Goal: Task Accomplishment & Management: Use online tool/utility

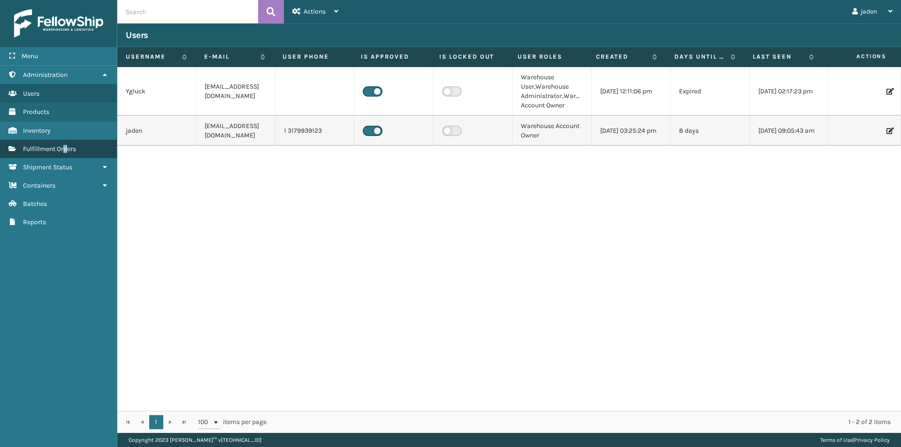
click at [66, 141] on link "Fulfillment Orders" at bounding box center [58, 149] width 117 height 18
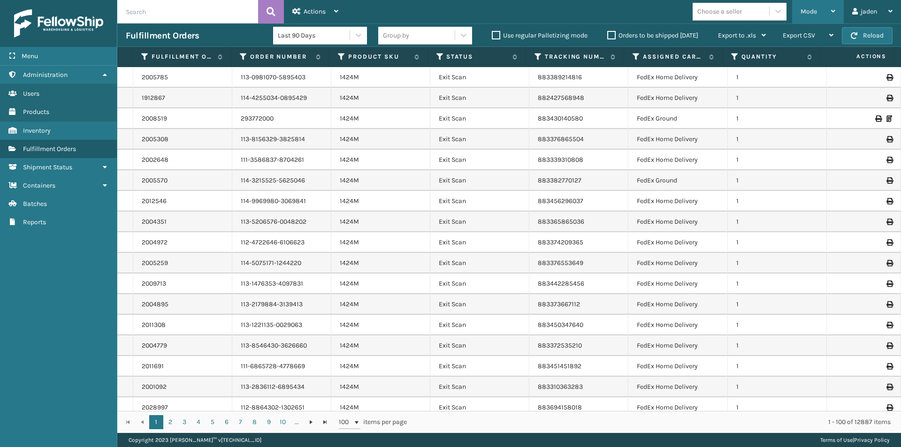
click at [808, 13] on span "Mode" at bounding box center [808, 12] width 16 height 8
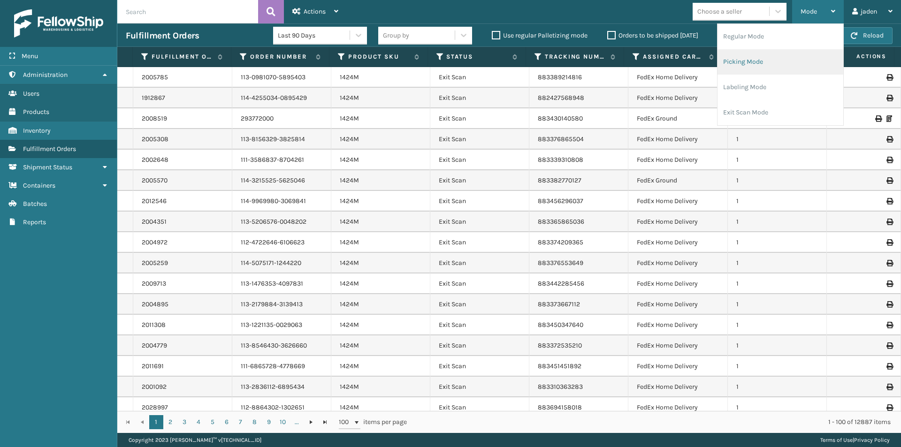
click at [771, 67] on li "Picking Mode" at bounding box center [780, 61] width 126 height 25
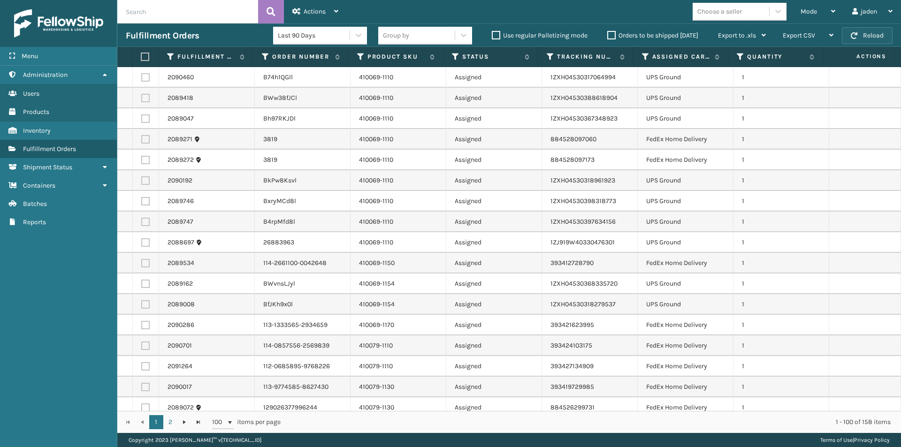
click at [869, 35] on button "Reload" at bounding box center [866, 35] width 51 height 17
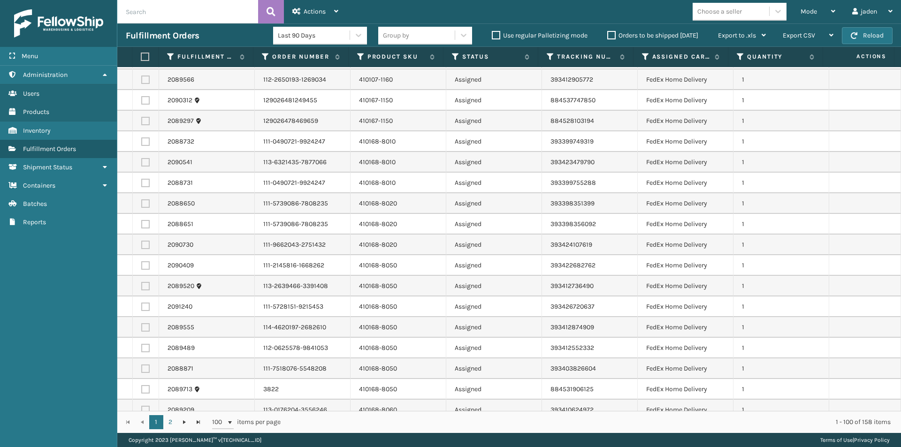
scroll to position [844, 0]
click at [142, 389] on label at bounding box center [145, 389] width 8 height 8
click at [142, 389] on input "checkbox" at bounding box center [141, 388] width 0 height 6
checkbox input "true"
click at [140, 367] on td at bounding box center [146, 368] width 26 height 21
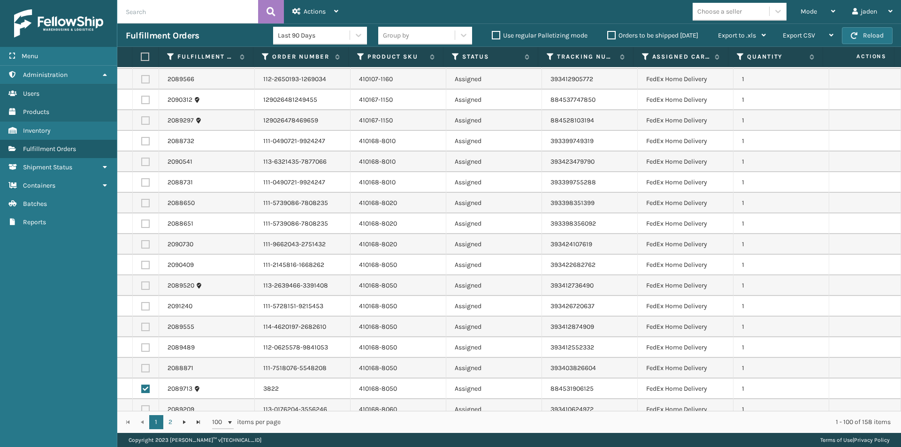
click at [144, 369] on label at bounding box center [145, 368] width 8 height 8
click at [142, 369] on input "checkbox" at bounding box center [141, 367] width 0 height 6
checkbox input "true"
click at [142, 350] on label at bounding box center [145, 347] width 8 height 8
click at [142, 349] on input "checkbox" at bounding box center [141, 346] width 0 height 6
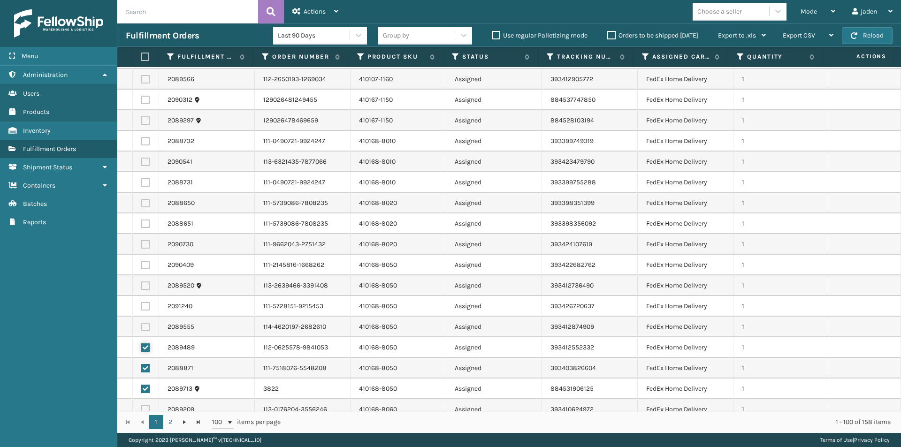
checkbox input "true"
click at [145, 325] on label at bounding box center [145, 327] width 8 height 8
click at [142, 325] on input "checkbox" at bounding box center [141, 326] width 0 height 6
checkbox input "true"
click at [145, 311] on td at bounding box center [146, 306] width 26 height 21
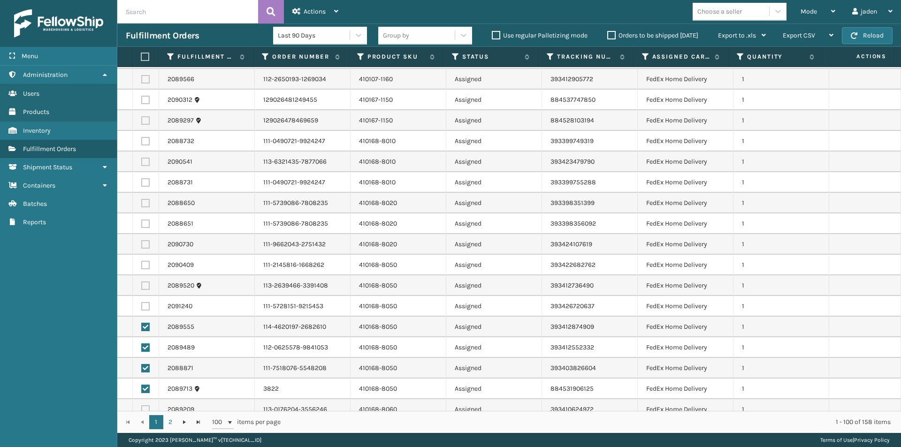
click at [144, 304] on label at bounding box center [145, 306] width 8 height 8
click at [142, 304] on input "checkbox" at bounding box center [141, 305] width 0 height 6
checkbox input "true"
click at [146, 285] on label at bounding box center [145, 285] width 8 height 8
click at [142, 285] on input "checkbox" at bounding box center [141, 284] width 0 height 6
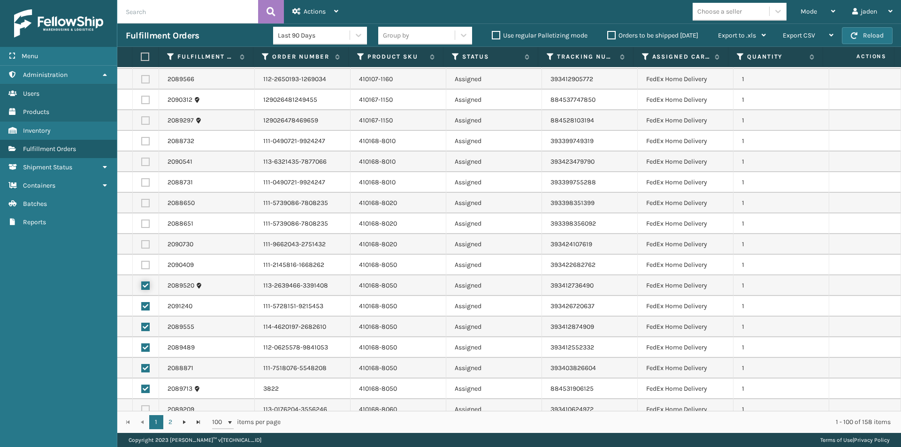
checkbox input "true"
click at [144, 263] on label at bounding box center [145, 265] width 8 height 8
click at [142, 263] on input "checkbox" at bounding box center [141, 264] width 0 height 6
checkbox input "true"
click at [144, 243] on label at bounding box center [145, 244] width 8 height 8
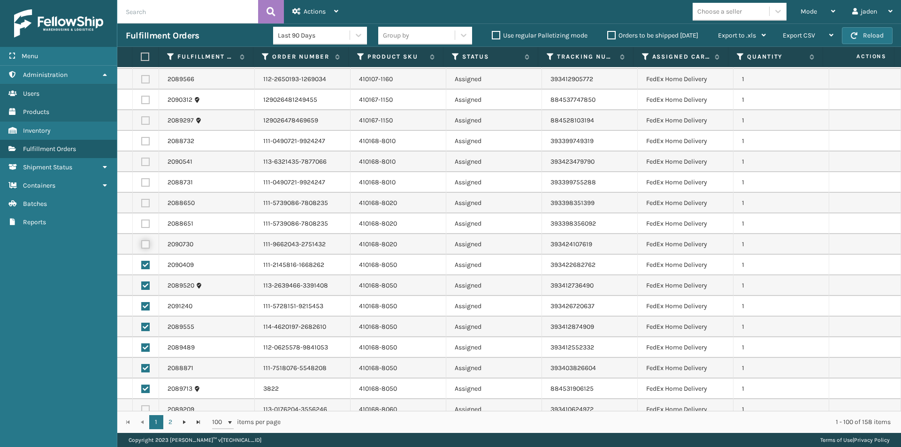
click at [142, 243] on input "checkbox" at bounding box center [141, 243] width 0 height 6
click at [144, 243] on label at bounding box center [145, 244] width 8 height 8
click at [142, 243] on input "checkbox" at bounding box center [141, 243] width 0 height 6
checkbox input "false"
click at [145, 410] on label at bounding box center [145, 409] width 8 height 8
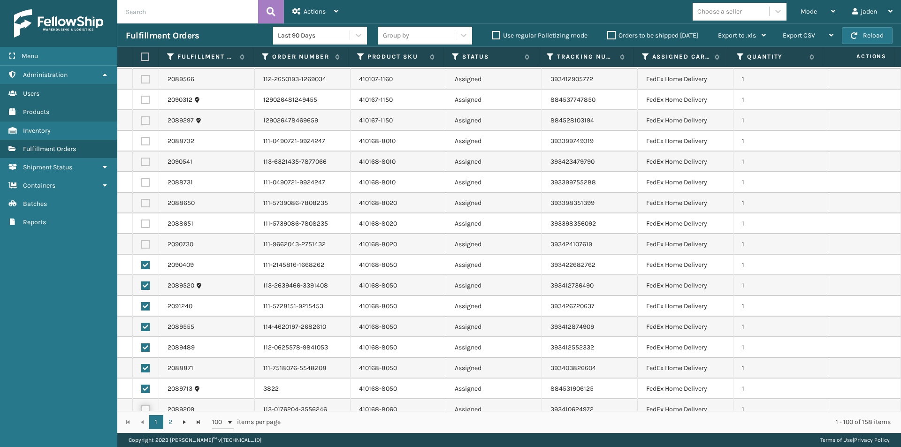
click at [142, 410] on input "checkbox" at bounding box center [141, 408] width 0 height 6
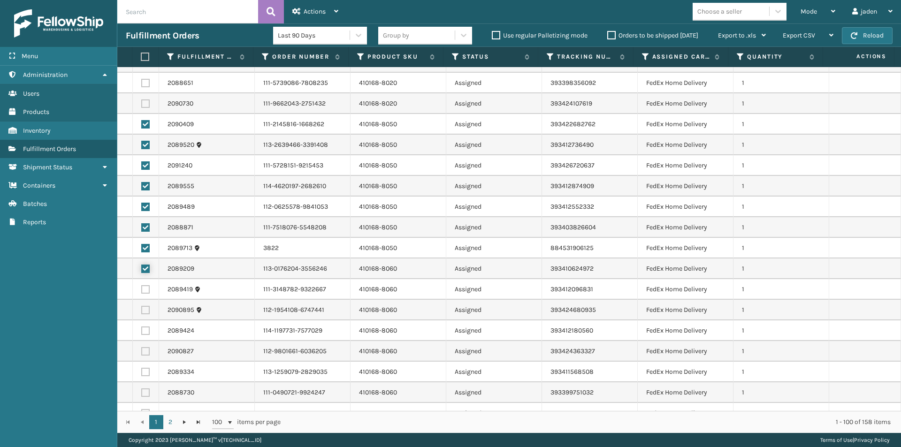
scroll to position [985, 0]
click at [143, 271] on label at bounding box center [145, 268] width 8 height 8
click at [142, 270] on input "checkbox" at bounding box center [141, 267] width 0 height 6
click at [143, 271] on label at bounding box center [145, 268] width 8 height 8
click at [142, 270] on input "checkbox" at bounding box center [141, 267] width 0 height 6
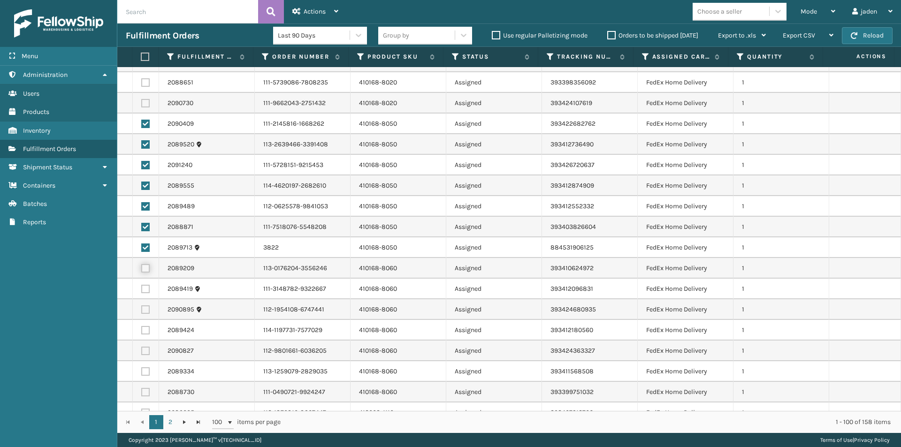
checkbox input "true"
click at [143, 292] on label at bounding box center [145, 289] width 8 height 8
click at [142, 291] on input "checkbox" at bounding box center [141, 288] width 0 height 6
checkbox input "true"
click at [146, 313] on label at bounding box center [145, 309] width 8 height 8
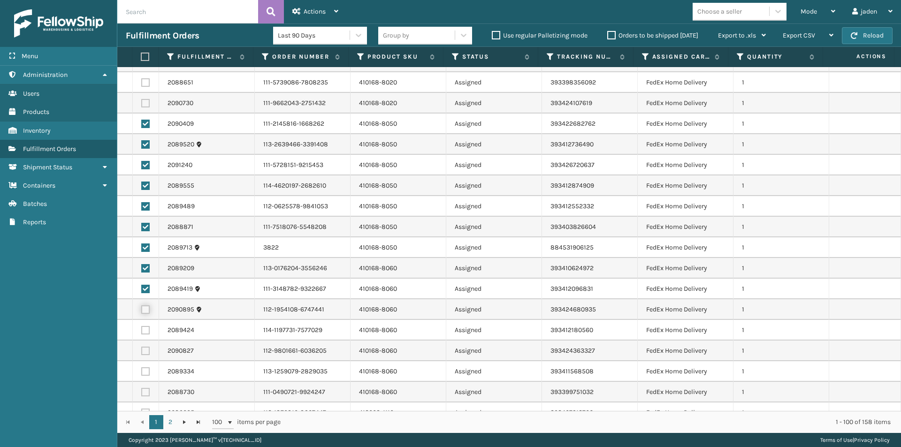
click at [142, 311] on input "checkbox" at bounding box center [141, 308] width 0 height 6
checkbox input "true"
click at [144, 329] on label at bounding box center [145, 330] width 8 height 8
click at [142, 329] on input "checkbox" at bounding box center [141, 329] width 0 height 6
checkbox input "true"
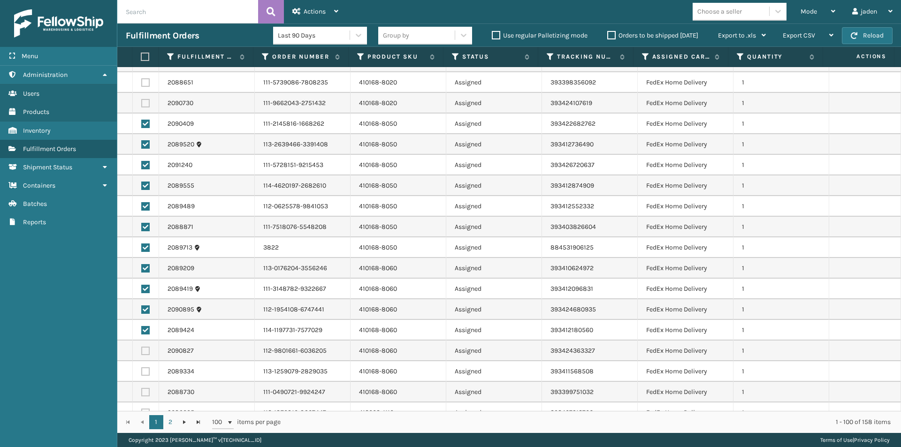
click at [145, 352] on label at bounding box center [145, 351] width 8 height 8
click at [142, 352] on input "checkbox" at bounding box center [141, 350] width 0 height 6
checkbox input "true"
click at [144, 370] on label at bounding box center [145, 371] width 8 height 8
click at [142, 370] on input "checkbox" at bounding box center [141, 370] width 0 height 6
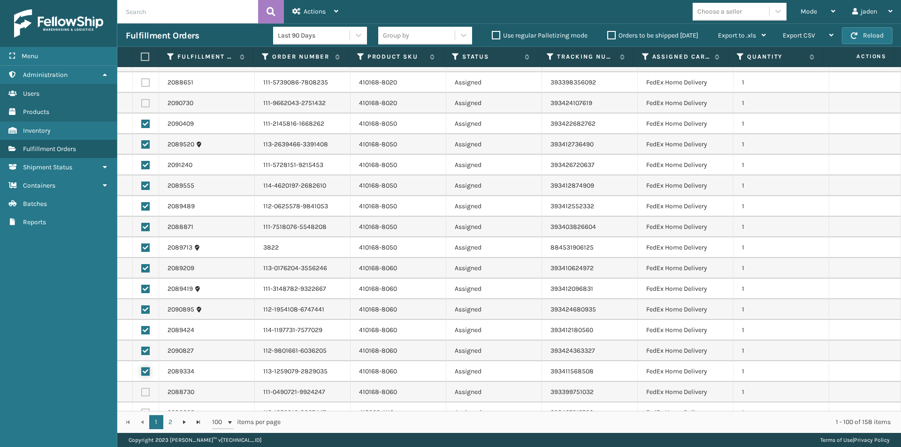
checkbox input "true"
click at [145, 392] on label at bounding box center [145, 392] width 8 height 8
click at [142, 392] on input "checkbox" at bounding box center [141, 391] width 0 height 6
checkbox input "true"
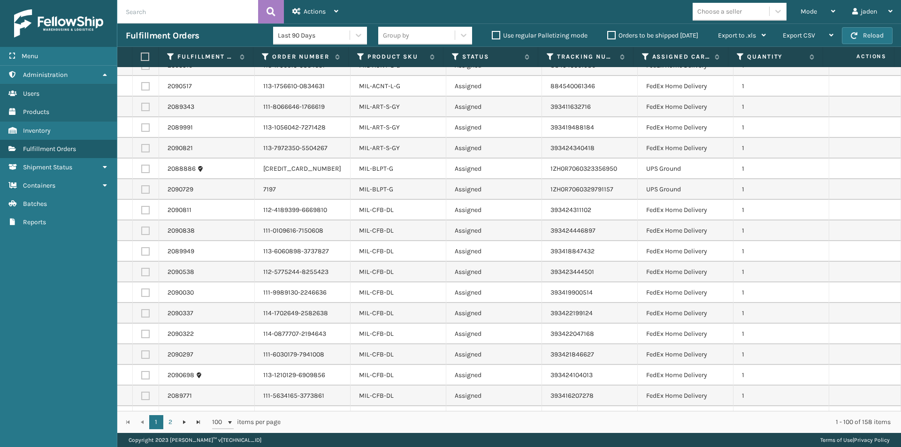
scroll to position [1689, 0]
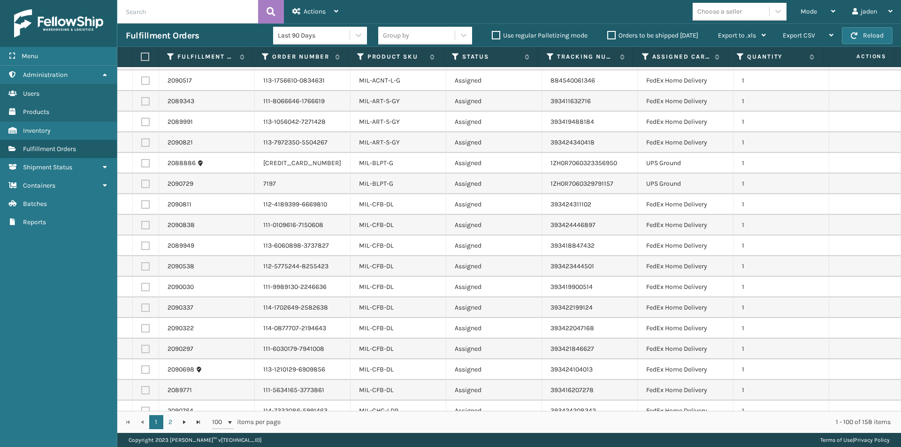
click at [142, 206] on label at bounding box center [145, 204] width 8 height 8
click at [142, 206] on input "checkbox" at bounding box center [141, 203] width 0 height 6
checkbox input "true"
drag, startPoint x: 145, startPoint y: 223, endPoint x: 147, endPoint y: 241, distance: 17.9
click at [145, 224] on label at bounding box center [145, 225] width 8 height 8
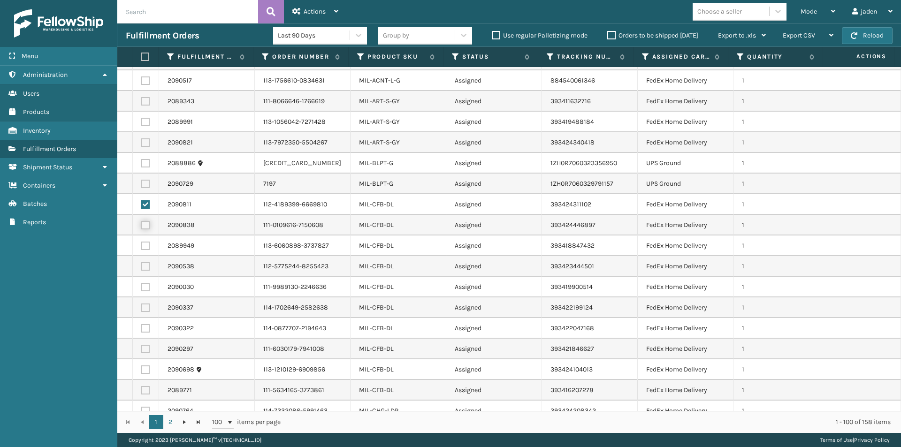
click at [142, 224] on input "checkbox" at bounding box center [141, 224] width 0 height 6
checkbox input "true"
click at [147, 243] on label at bounding box center [145, 246] width 8 height 8
click at [142, 243] on input "checkbox" at bounding box center [141, 245] width 0 height 6
checkbox input "true"
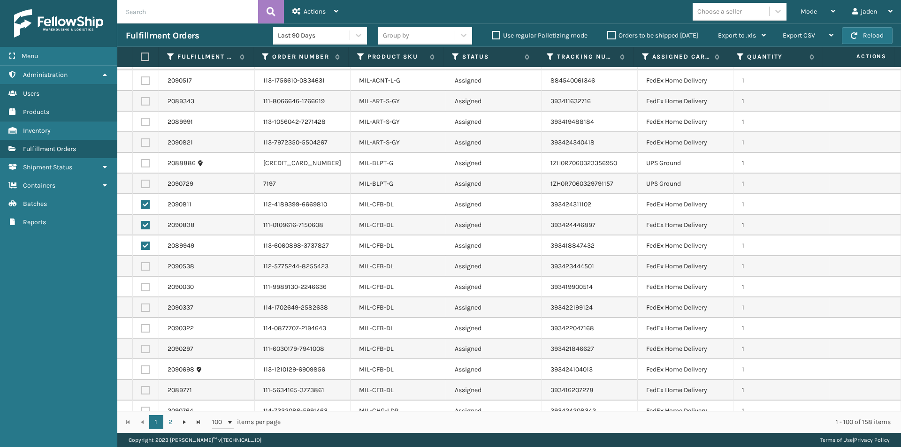
drag, startPoint x: 145, startPoint y: 263, endPoint x: 145, endPoint y: 271, distance: 8.4
click at [145, 263] on label at bounding box center [145, 266] width 8 height 8
click at [142, 263] on input "checkbox" at bounding box center [141, 265] width 0 height 6
checkbox input "true"
drag, startPoint x: 145, startPoint y: 284, endPoint x: 145, endPoint y: 294, distance: 9.9
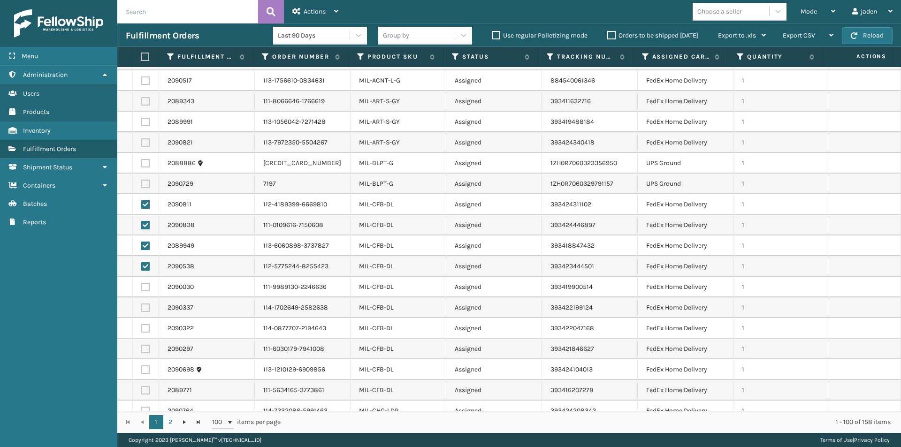
click at [145, 286] on label at bounding box center [145, 287] width 8 height 8
click at [142, 286] on input "checkbox" at bounding box center [141, 286] width 0 height 6
checkbox input "true"
click at [145, 308] on label at bounding box center [145, 307] width 8 height 8
click at [142, 308] on input "checkbox" at bounding box center [141, 306] width 0 height 6
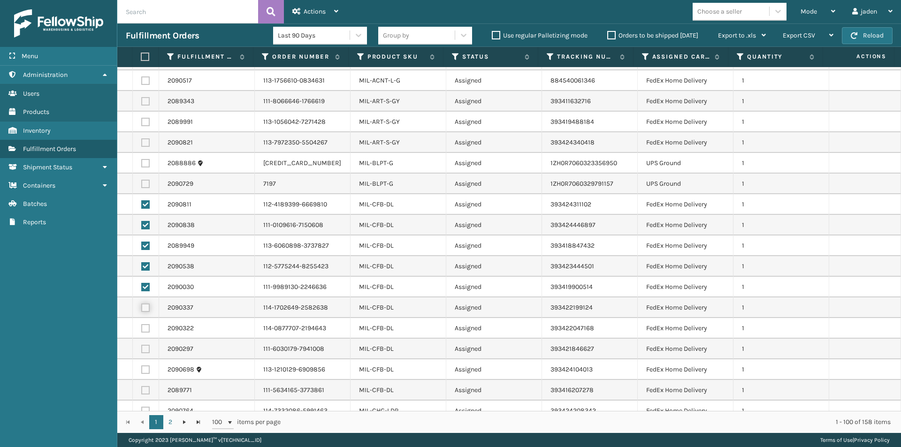
checkbox input "true"
click at [146, 326] on label at bounding box center [145, 328] width 8 height 8
click at [142, 326] on input "checkbox" at bounding box center [141, 327] width 0 height 6
checkbox input "true"
click at [144, 346] on label at bounding box center [145, 349] width 8 height 8
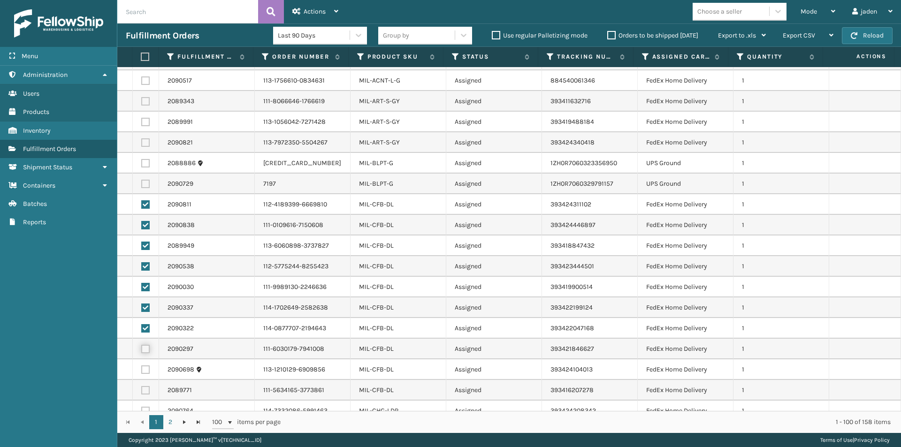
click at [142, 346] on input "checkbox" at bounding box center [141, 348] width 0 height 6
checkbox input "true"
click at [143, 372] on label at bounding box center [145, 369] width 8 height 8
click at [142, 371] on input "checkbox" at bounding box center [141, 368] width 0 height 6
checkbox input "true"
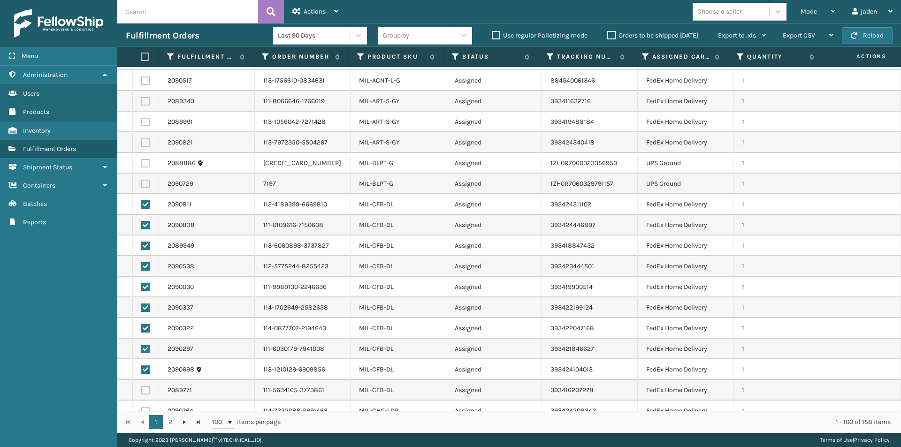
click at [145, 390] on label at bounding box center [145, 390] width 8 height 8
click at [142, 390] on input "checkbox" at bounding box center [141, 389] width 0 height 6
checkbox input "true"
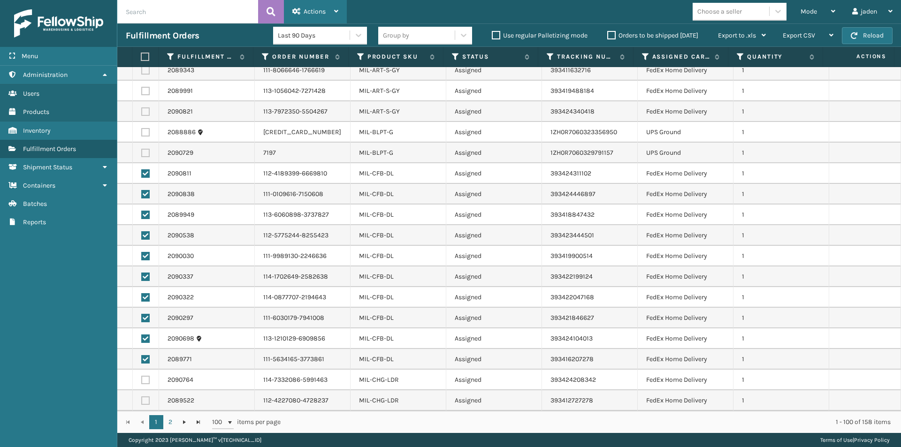
click at [321, 5] on div "Actions" at bounding box center [315, 11] width 46 height 23
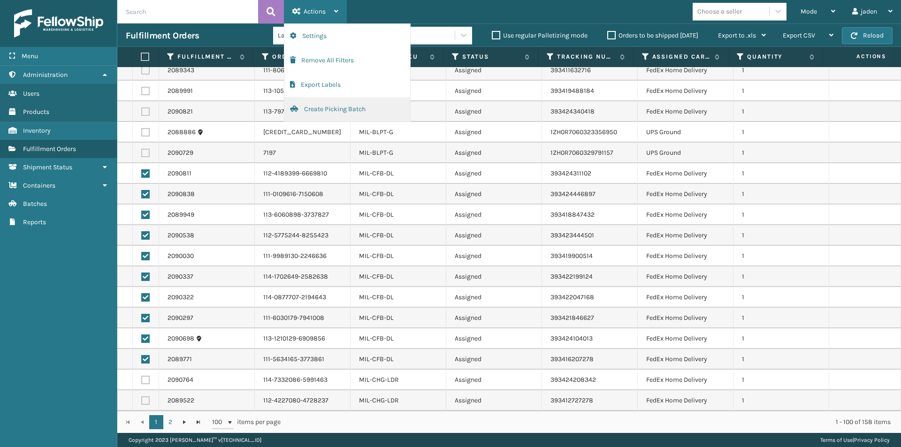
click at [305, 114] on button "Create Picking Batch" at bounding box center [347, 109] width 126 height 24
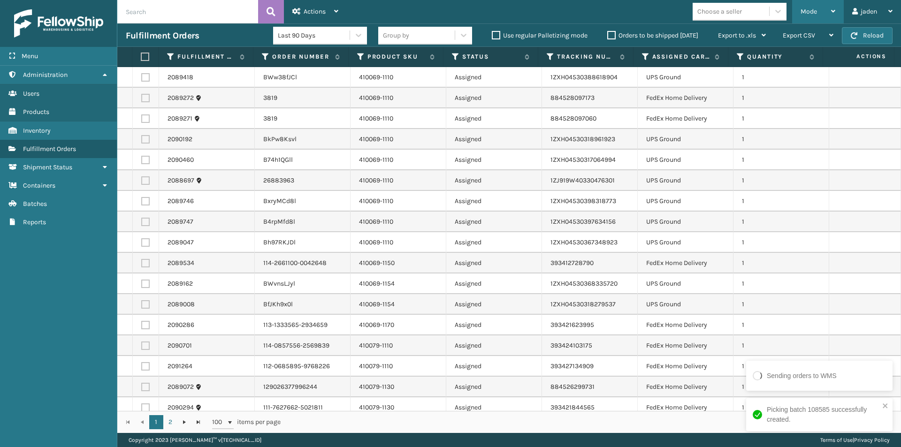
click at [799, 13] on div "Mode Regular Mode Picking Mode Labeling Mode Exit Scan Mode" at bounding box center [818, 11] width 52 height 23
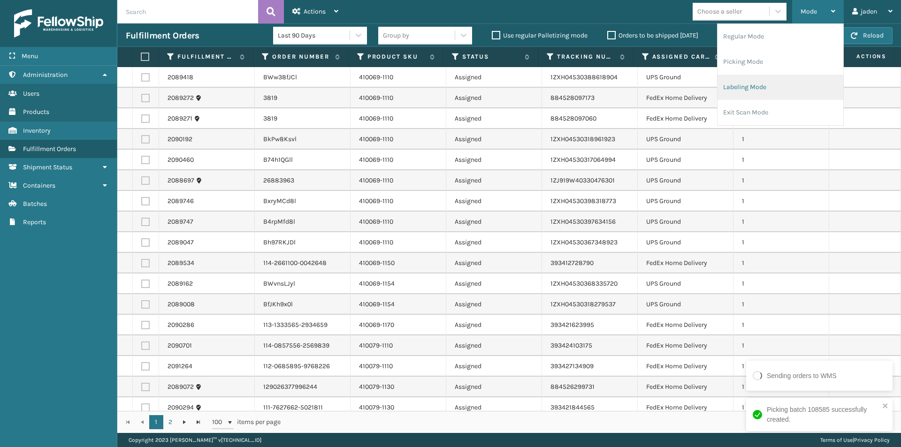
click at [778, 83] on li "Labeling Mode" at bounding box center [780, 87] width 126 height 25
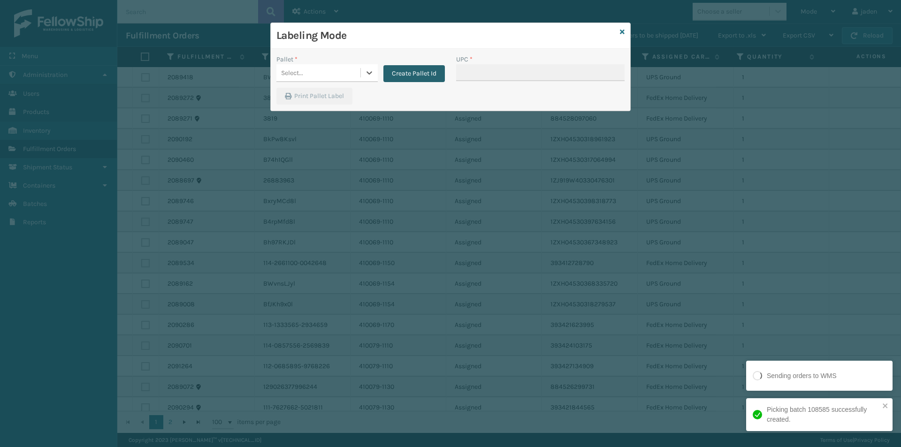
click at [408, 77] on button "Create Pallet Id" at bounding box center [413, 73] width 61 height 17
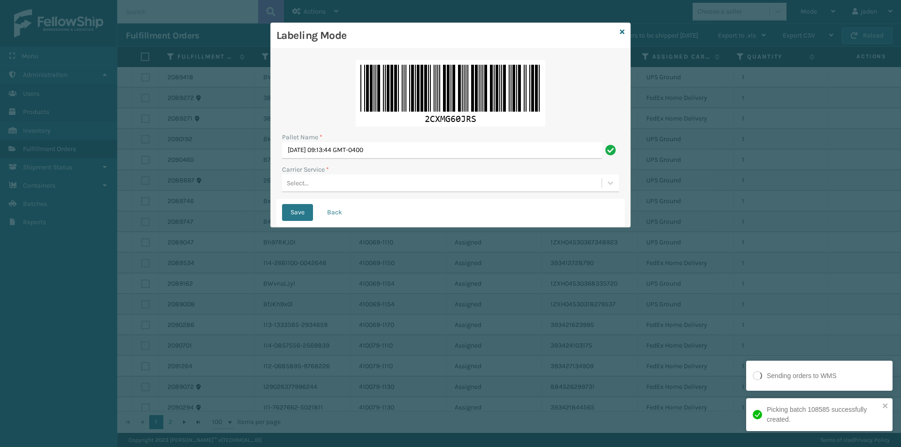
click at [332, 159] on div "Pallet Name * [DATE] 09:13:44 GMT-0400 Carrier Service * Select..." at bounding box center [450, 126] width 348 height 144
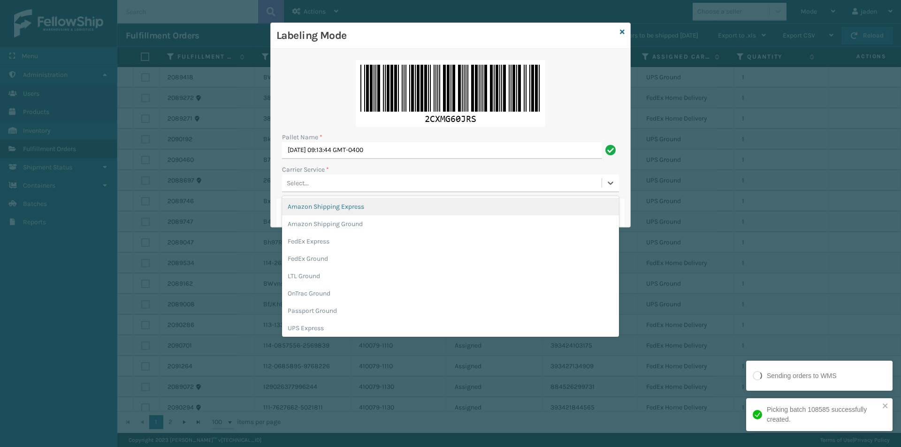
click at [321, 190] on div "Select..." at bounding box center [441, 182] width 319 height 15
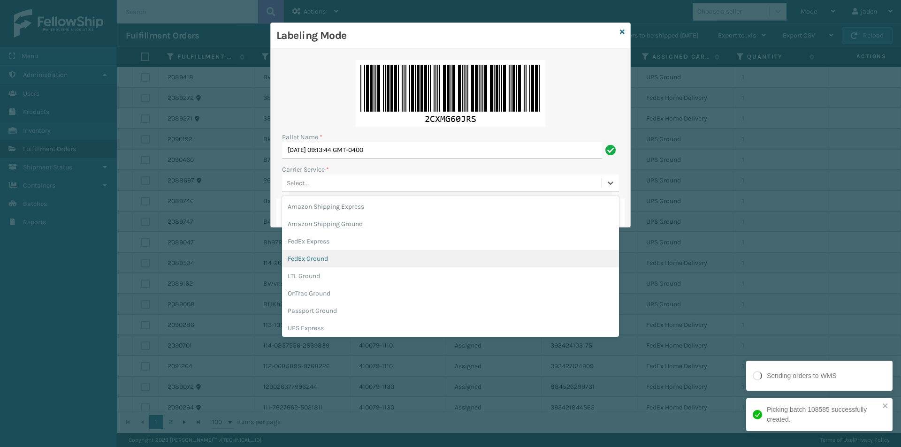
click at [320, 257] on div "FedEx Ground" at bounding box center [450, 258] width 337 height 17
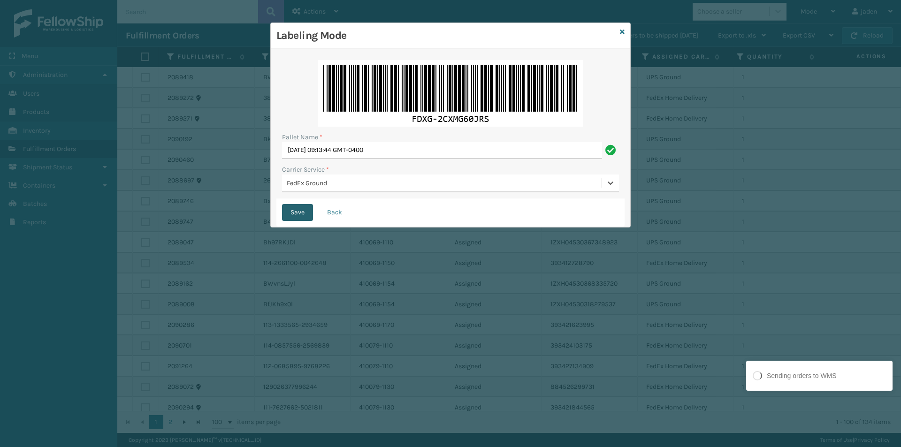
click at [293, 217] on button "Save" at bounding box center [297, 212] width 31 height 17
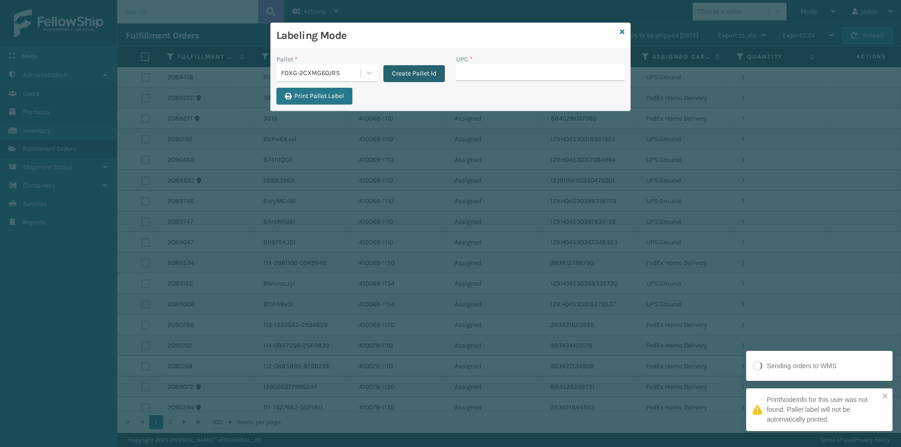
click at [385, 76] on button "Create Pallet Id" at bounding box center [413, 73] width 61 height 17
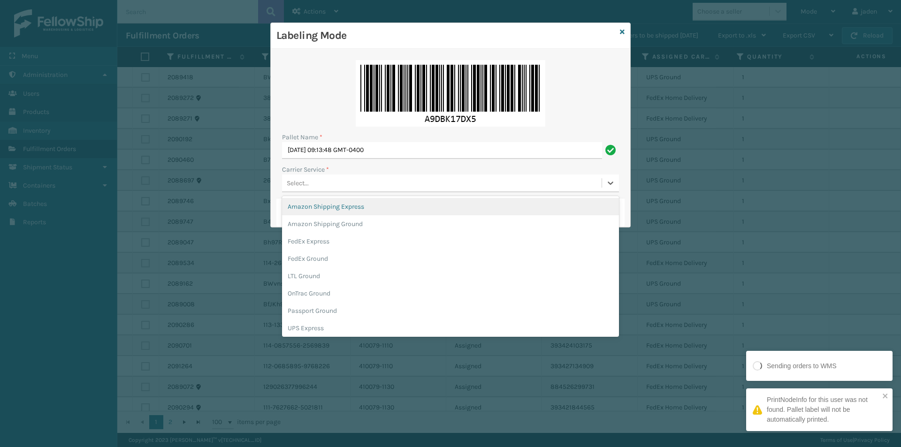
click at [386, 184] on div "Select..." at bounding box center [441, 182] width 319 height 15
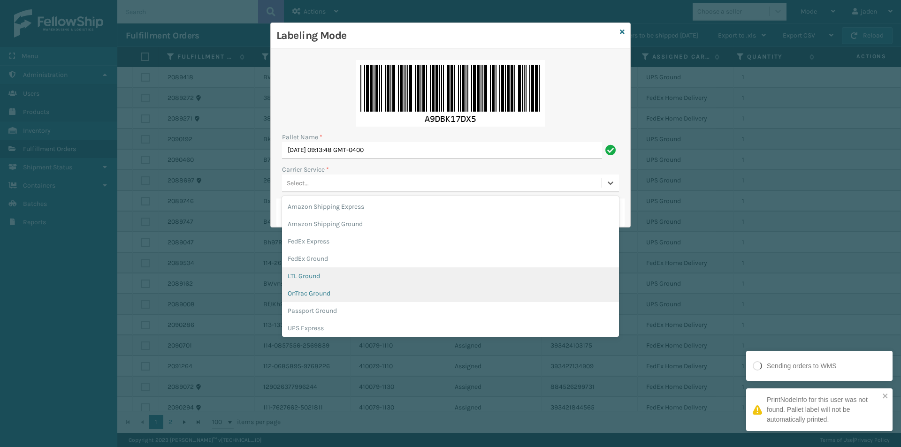
scroll to position [54, 0]
click at [303, 289] on div "UPS Ground" at bounding box center [450, 291] width 337 height 17
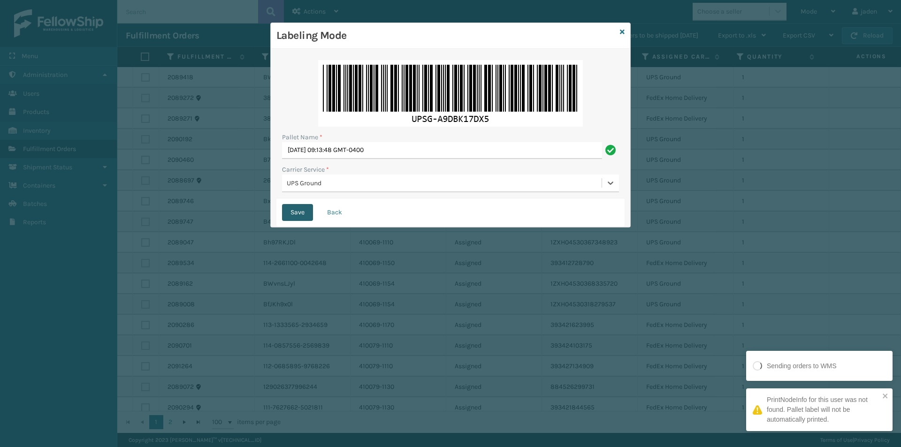
click at [290, 213] on button "Save" at bounding box center [297, 212] width 31 height 17
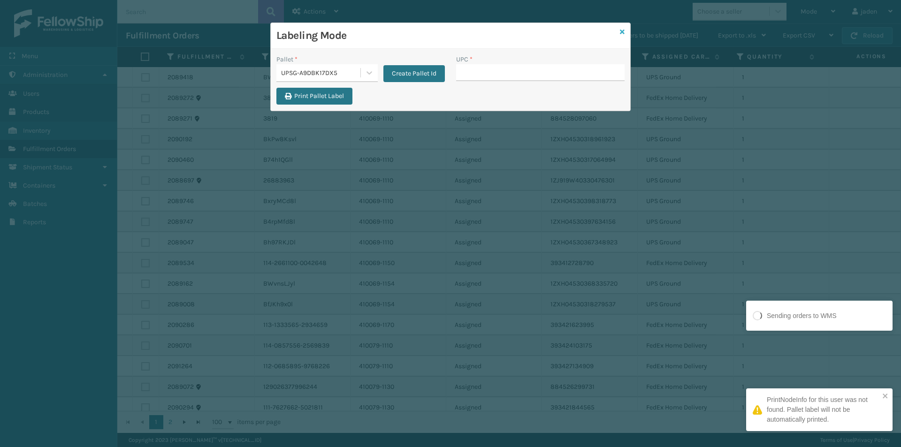
click at [620, 31] on icon at bounding box center [622, 32] width 5 height 7
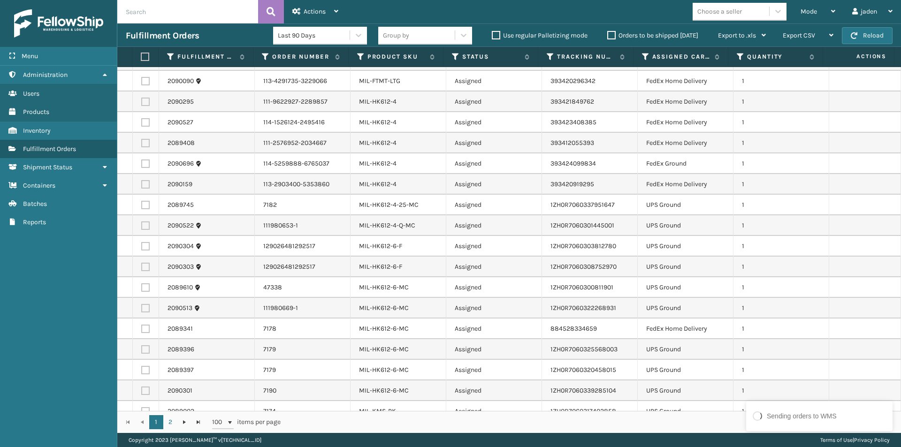
scroll to position [1720, 0]
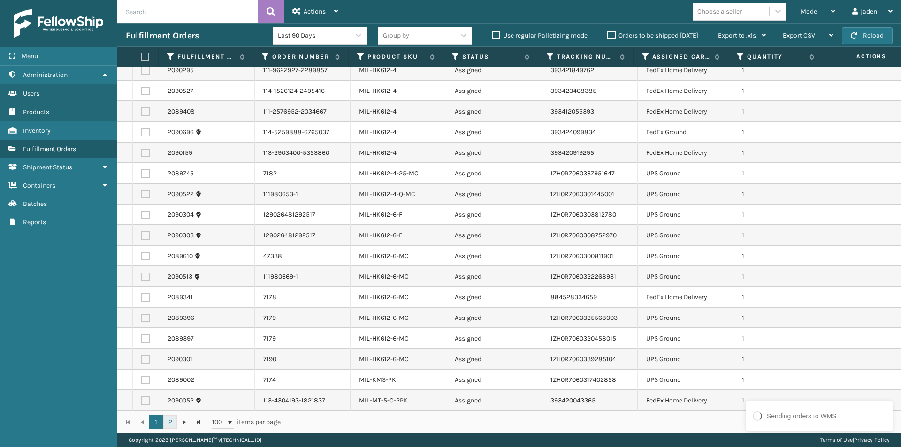
click at [173, 422] on link "2" at bounding box center [170, 422] width 14 height 14
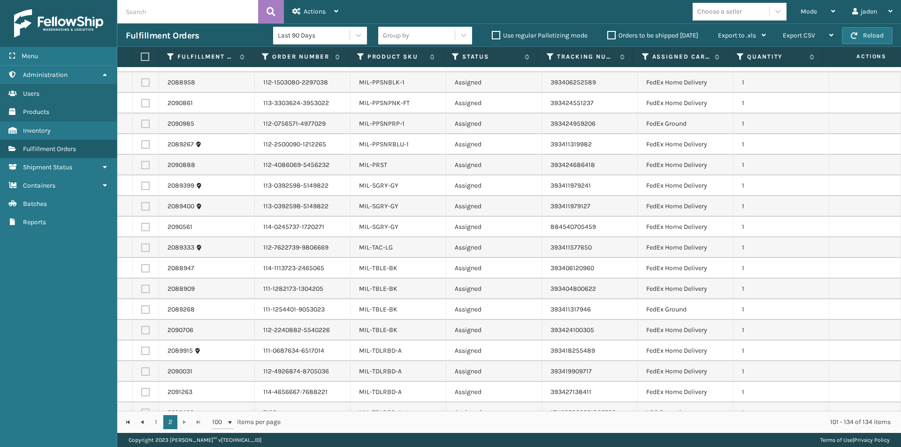
scroll to position [358, 0]
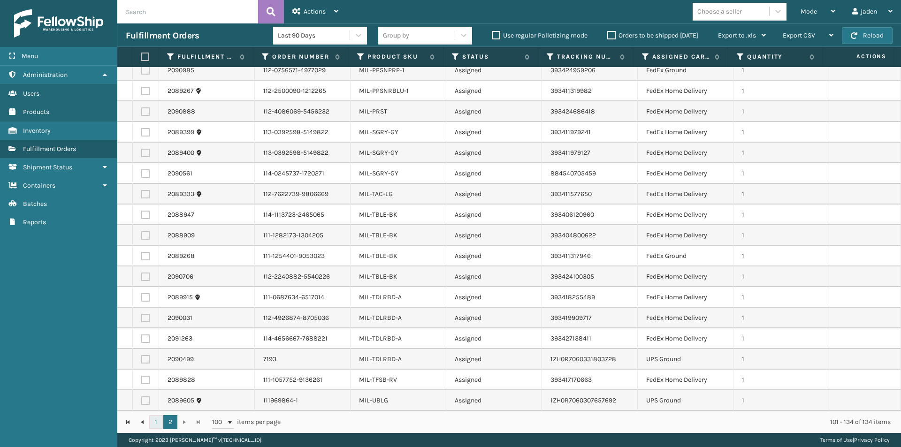
click at [153, 424] on link "1" at bounding box center [156, 422] width 14 height 14
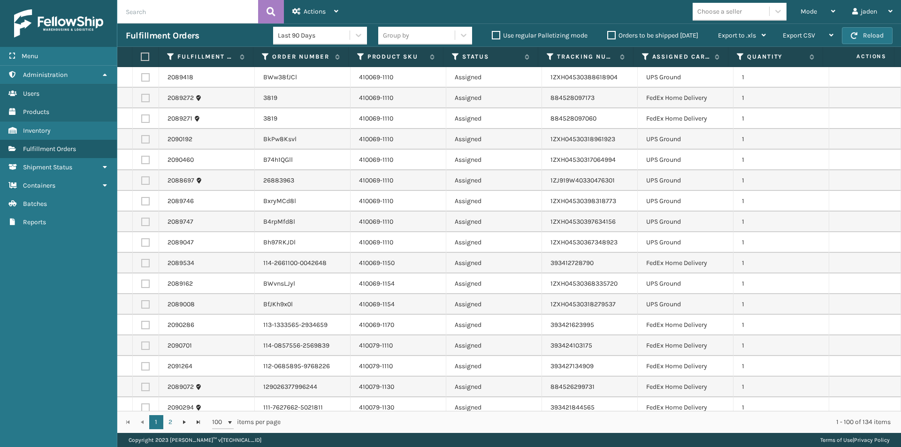
click at [145, 81] on label at bounding box center [145, 77] width 8 height 8
click at [142, 79] on input "checkbox" at bounding box center [141, 76] width 0 height 6
checkbox input "true"
click at [147, 140] on label at bounding box center [145, 139] width 8 height 8
click at [142, 140] on input "checkbox" at bounding box center [141, 138] width 0 height 6
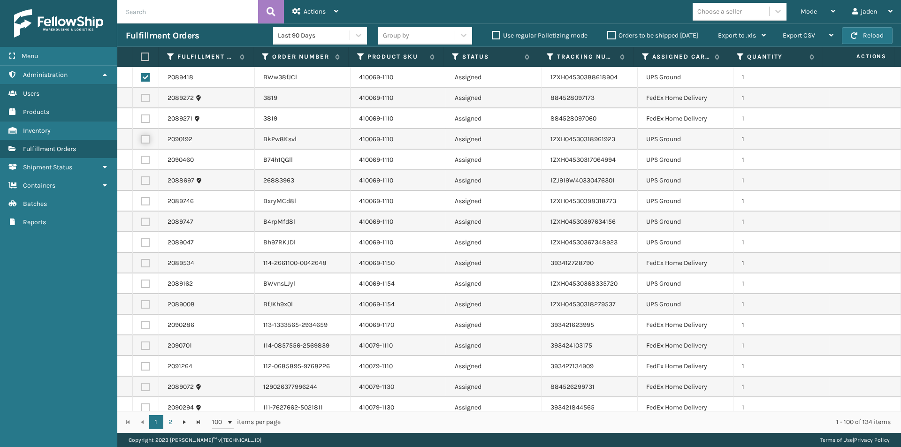
checkbox input "true"
click at [145, 245] on label at bounding box center [145, 242] width 8 height 8
click at [142, 244] on input "checkbox" at bounding box center [141, 241] width 0 height 6
checkbox input "true"
click at [145, 226] on label at bounding box center [145, 222] width 8 height 8
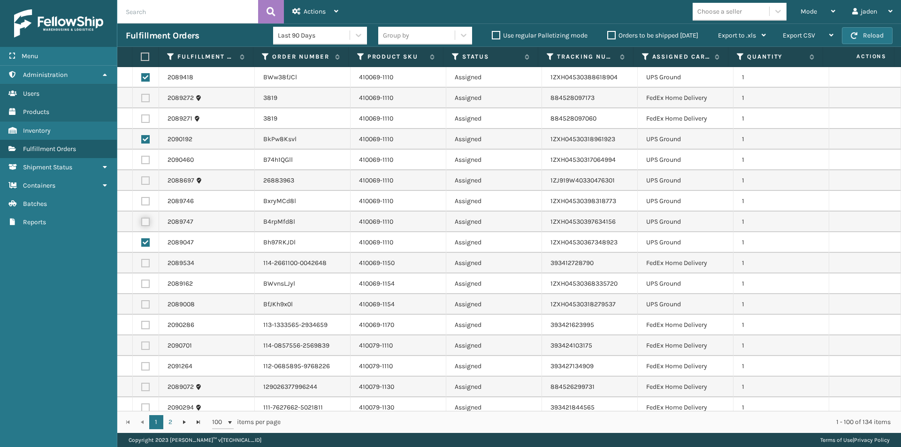
click at [142, 224] on input "checkbox" at bounding box center [141, 221] width 0 height 6
checkbox input "true"
click at [146, 201] on label at bounding box center [145, 201] width 8 height 8
click at [142, 201] on input "checkbox" at bounding box center [141, 200] width 0 height 6
checkbox input "true"
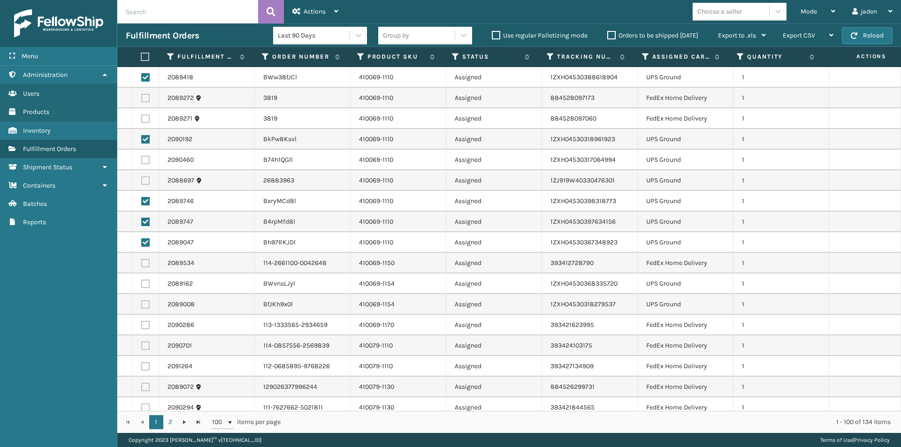
click at [146, 180] on label at bounding box center [145, 180] width 8 height 8
click at [142, 180] on input "checkbox" at bounding box center [141, 179] width 0 height 6
checkbox input "true"
click at [146, 163] on label at bounding box center [145, 160] width 8 height 8
click at [142, 162] on input "checkbox" at bounding box center [141, 159] width 0 height 6
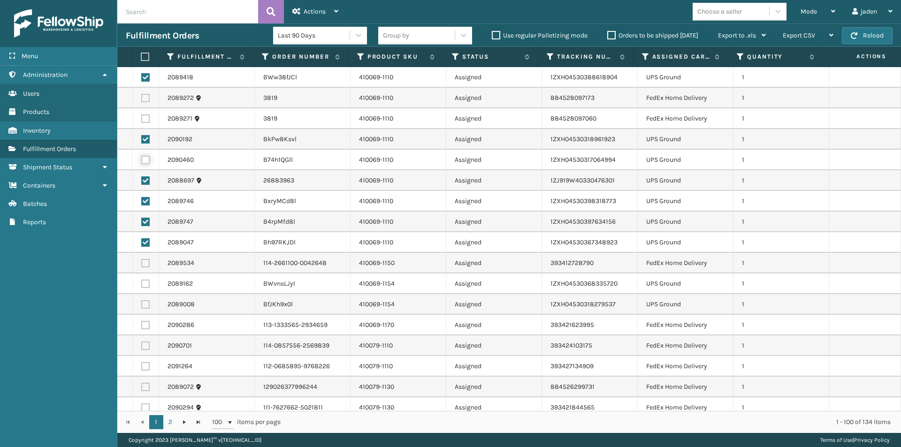
checkbox input "true"
click at [145, 286] on label at bounding box center [145, 284] width 8 height 8
click at [142, 286] on input "checkbox" at bounding box center [141, 283] width 0 height 6
checkbox input "true"
click at [144, 305] on label at bounding box center [145, 304] width 8 height 8
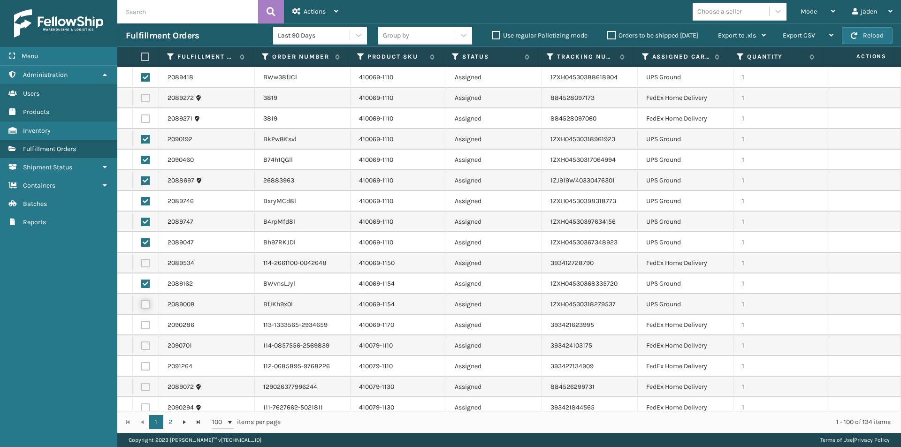
click at [142, 305] on input "checkbox" at bounding box center [141, 303] width 0 height 6
checkbox input "true"
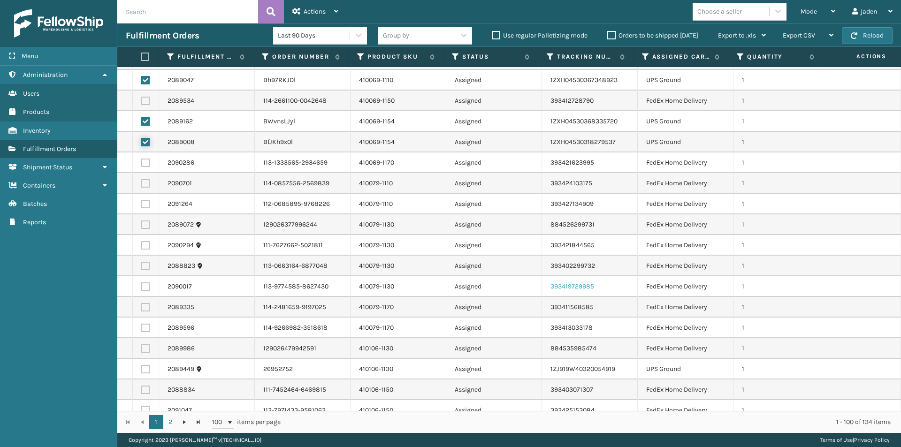
scroll to position [235, 0]
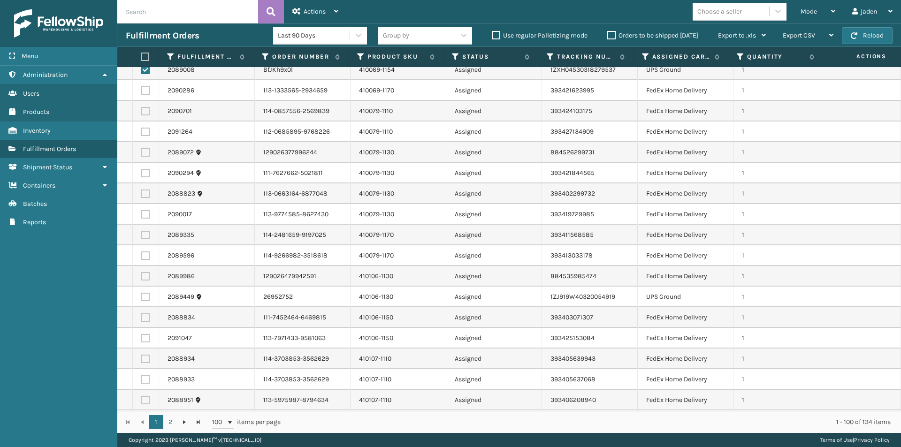
click at [145, 299] on label at bounding box center [145, 297] width 8 height 8
click at [142, 299] on input "checkbox" at bounding box center [141, 296] width 0 height 6
checkbox input "true"
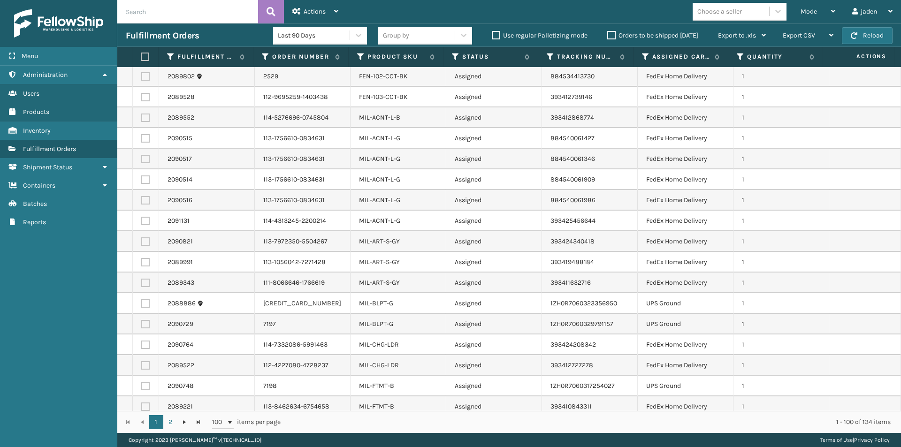
scroll to position [1266, 0]
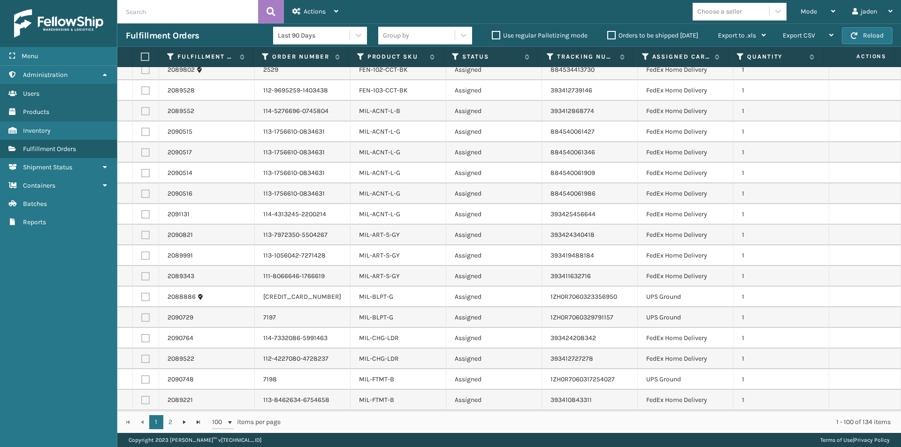
drag, startPoint x: 144, startPoint y: 297, endPoint x: 144, endPoint y: 307, distance: 9.4
click at [145, 298] on label at bounding box center [145, 297] width 8 height 8
click at [142, 298] on input "checkbox" at bounding box center [141, 296] width 0 height 6
checkbox input "true"
drag, startPoint x: 143, startPoint y: 313, endPoint x: 145, endPoint y: 319, distance: 6.4
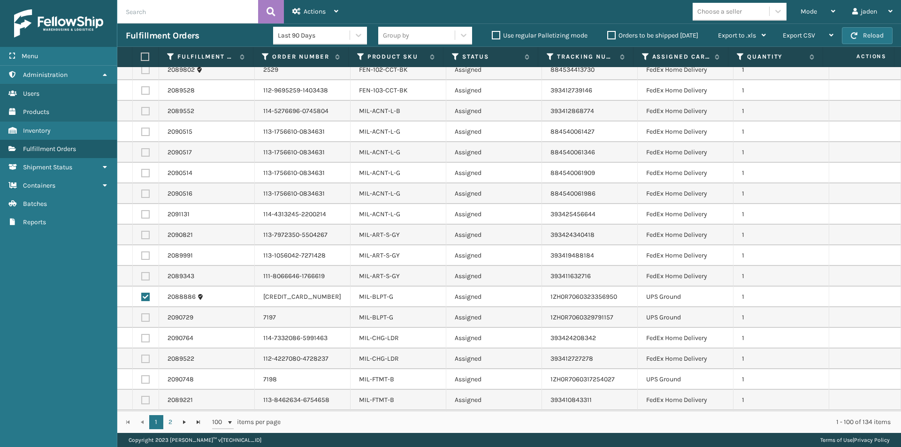
click at [144, 313] on td at bounding box center [146, 317] width 26 height 21
click at [145, 319] on label at bounding box center [145, 317] width 8 height 8
click at [142, 319] on input "checkbox" at bounding box center [141, 316] width 0 height 6
checkbox input "true"
click at [147, 379] on label at bounding box center [145, 379] width 8 height 8
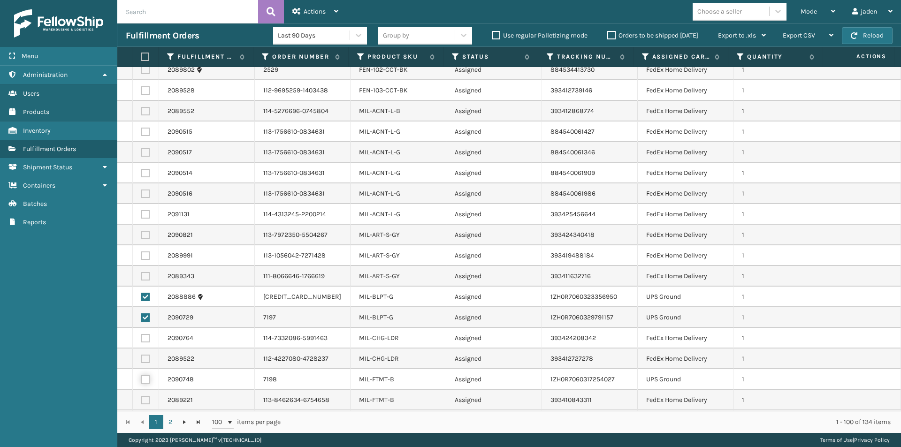
click at [142, 379] on input "checkbox" at bounding box center [141, 378] width 0 height 6
checkbox input "true"
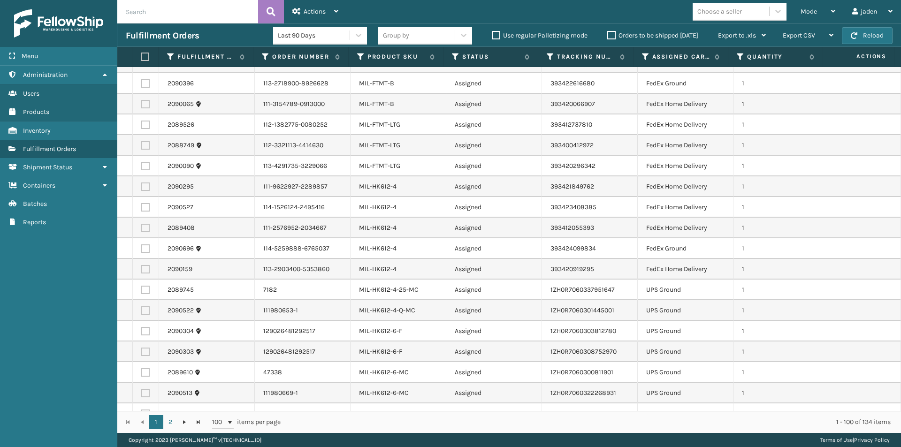
scroll to position [1642, 0]
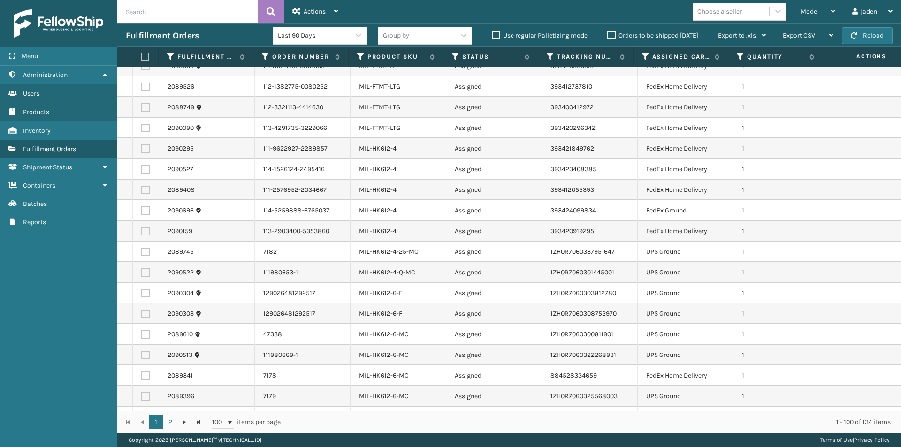
click at [145, 253] on label at bounding box center [145, 252] width 8 height 8
click at [142, 253] on input "checkbox" at bounding box center [141, 251] width 0 height 6
checkbox input "true"
click at [144, 356] on label at bounding box center [145, 355] width 8 height 8
click at [142, 356] on input "checkbox" at bounding box center [141, 354] width 0 height 6
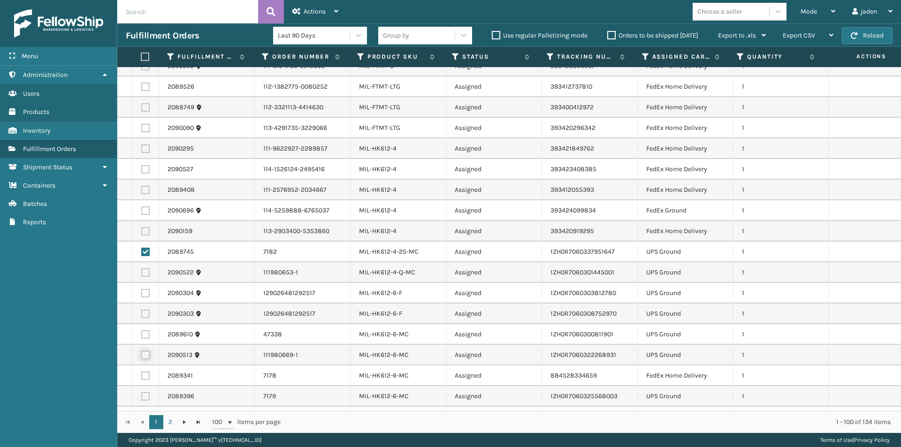
checkbox input "true"
click at [144, 331] on label at bounding box center [145, 334] width 8 height 8
click at [142, 331] on input "checkbox" at bounding box center [141, 333] width 0 height 6
checkbox input "true"
click at [145, 315] on label at bounding box center [145, 314] width 8 height 8
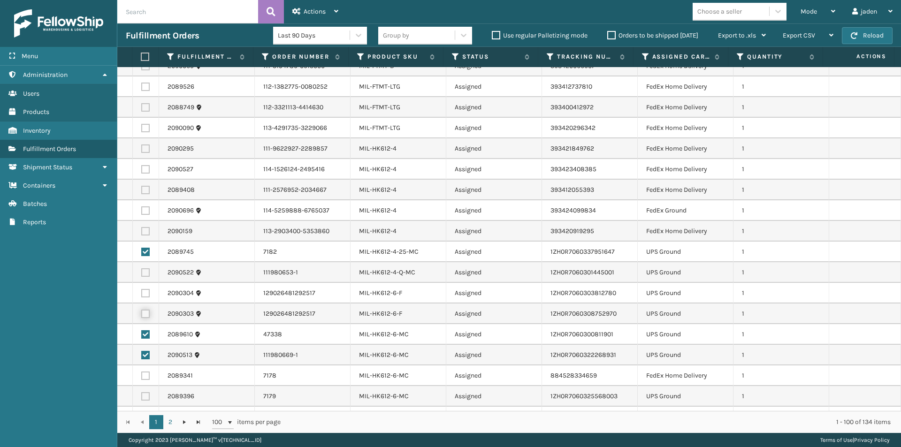
click at [142, 315] on input "checkbox" at bounding box center [141, 313] width 0 height 6
checkbox input "true"
click at [146, 295] on label at bounding box center [145, 293] width 8 height 8
click at [142, 295] on input "checkbox" at bounding box center [141, 292] width 0 height 6
checkbox input "true"
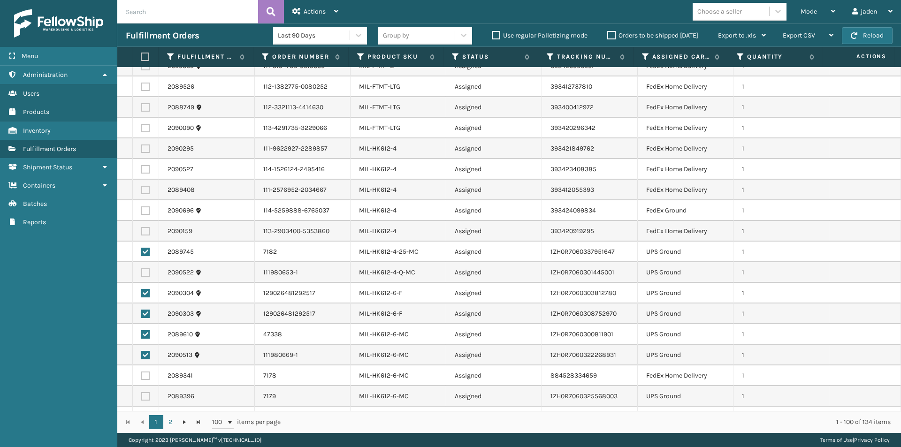
click at [146, 273] on label at bounding box center [145, 272] width 8 height 8
click at [142, 273] on input "checkbox" at bounding box center [141, 271] width 0 height 6
checkbox input "true"
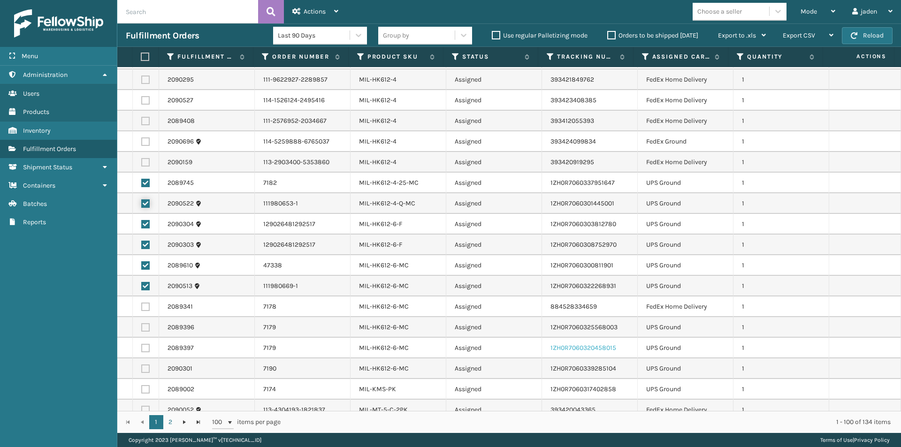
scroll to position [1720, 0]
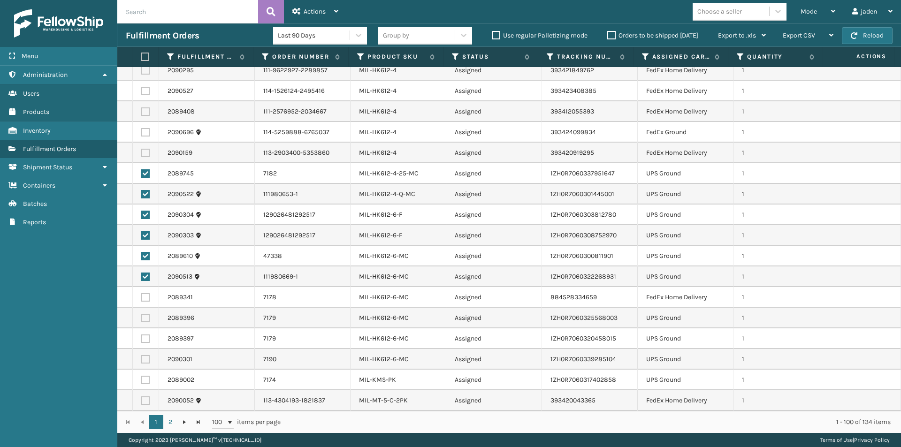
drag, startPoint x: 146, startPoint y: 318, endPoint x: 146, endPoint y: 329, distance: 10.3
click at [147, 318] on label at bounding box center [145, 318] width 8 height 8
click at [142, 318] on input "checkbox" at bounding box center [141, 317] width 0 height 6
checkbox input "true"
click at [146, 336] on label at bounding box center [145, 338] width 8 height 8
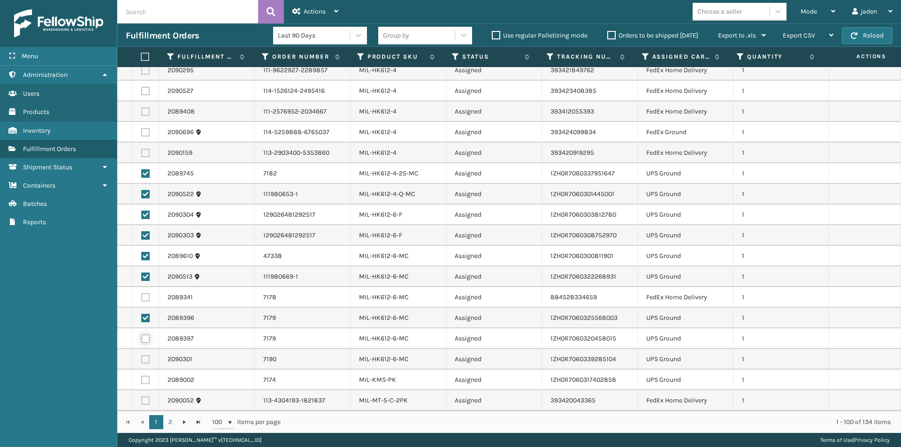
click at [142, 336] on input "checkbox" at bounding box center [141, 337] width 0 height 6
checkbox input "true"
click at [147, 361] on label at bounding box center [145, 359] width 8 height 8
click at [142, 361] on input "checkbox" at bounding box center [141, 358] width 0 height 6
checkbox input "true"
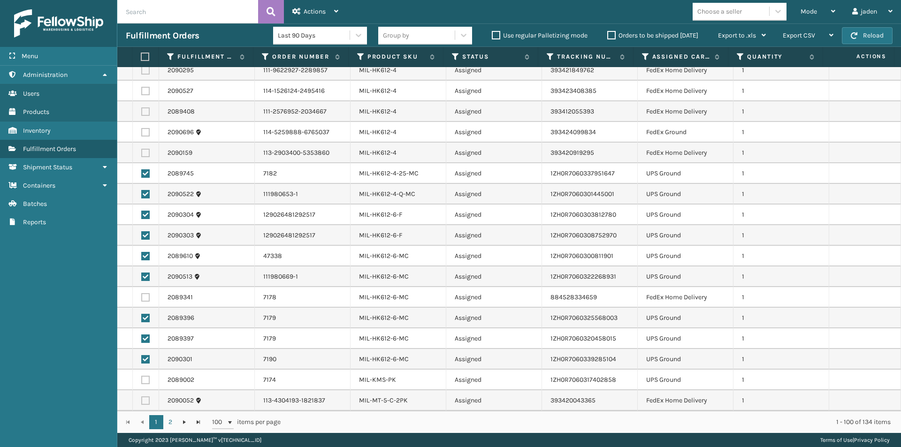
click at [148, 379] on label at bounding box center [145, 380] width 8 height 8
click at [142, 379] on input "checkbox" at bounding box center [141, 379] width 0 height 6
checkbox input "true"
click at [314, 14] on span "Actions" at bounding box center [314, 12] width 22 height 8
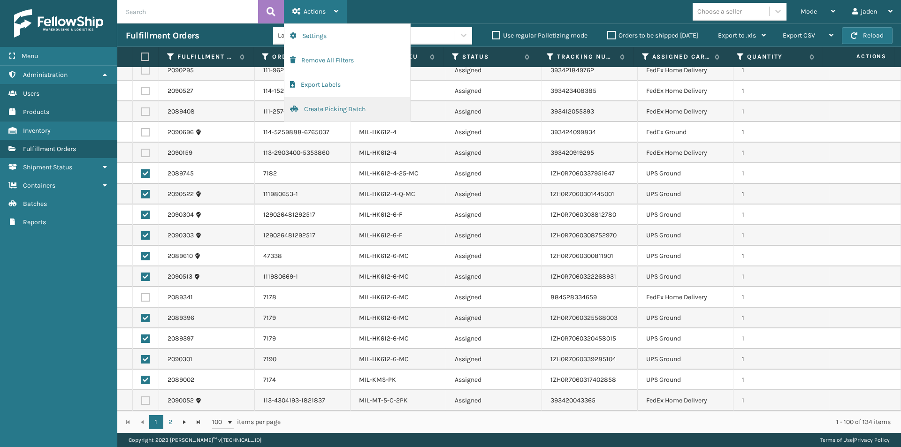
click at [324, 106] on button "Create Picking Batch" at bounding box center [347, 109] width 126 height 24
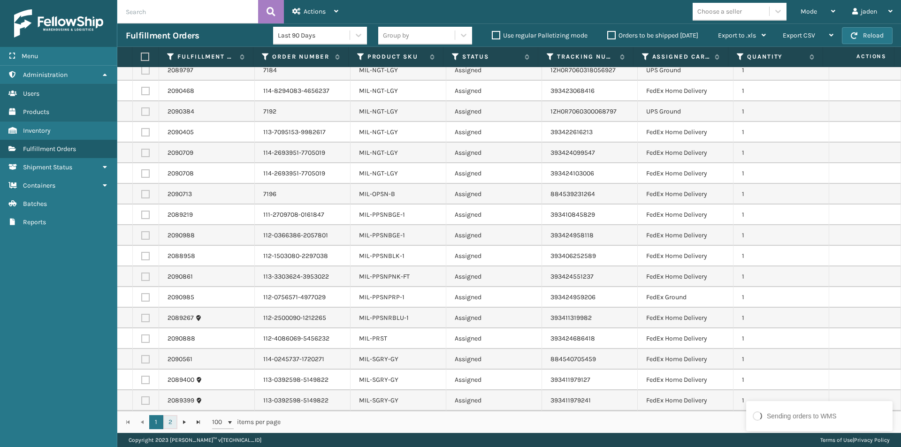
click at [166, 422] on link "2" at bounding box center [170, 422] width 14 height 14
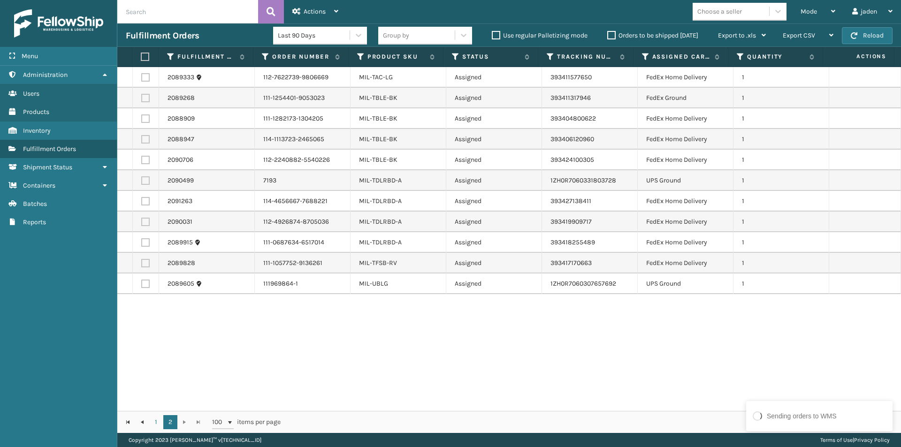
click at [144, 285] on label at bounding box center [145, 284] width 8 height 8
click at [142, 285] on input "checkbox" at bounding box center [141, 283] width 0 height 6
checkbox input "true"
click at [148, 184] on label at bounding box center [145, 180] width 8 height 8
click at [142, 182] on input "checkbox" at bounding box center [141, 179] width 0 height 6
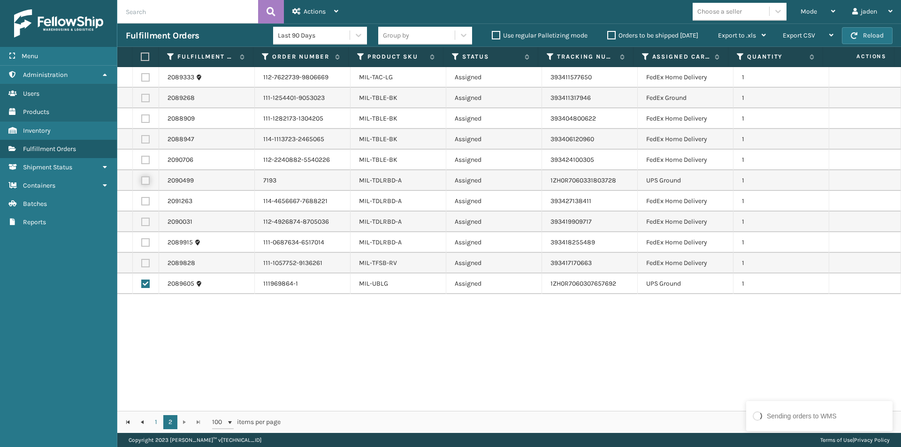
checkbox input "true"
click at [338, 10] on icon at bounding box center [336, 11] width 4 height 7
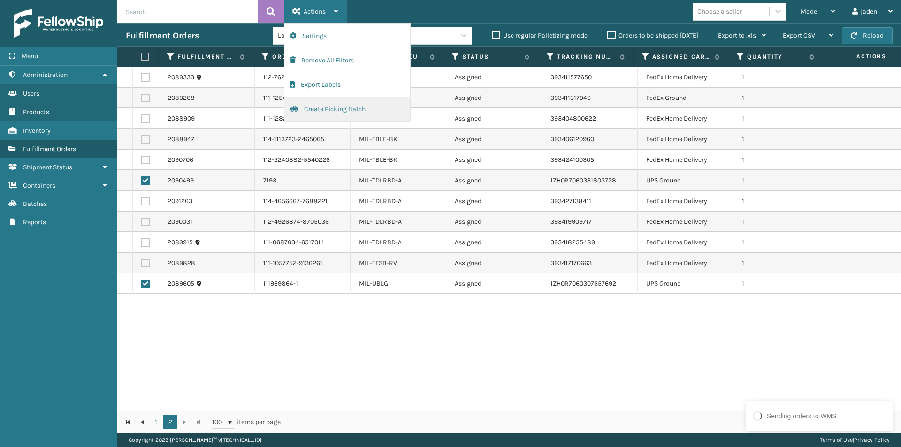
click at [333, 113] on button "Create Picking Batch" at bounding box center [347, 109] width 126 height 24
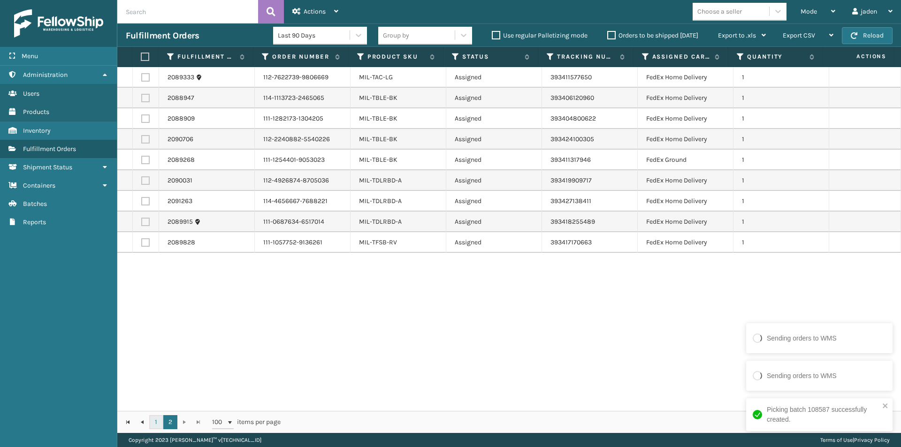
click at [155, 422] on link "1" at bounding box center [156, 422] width 14 height 14
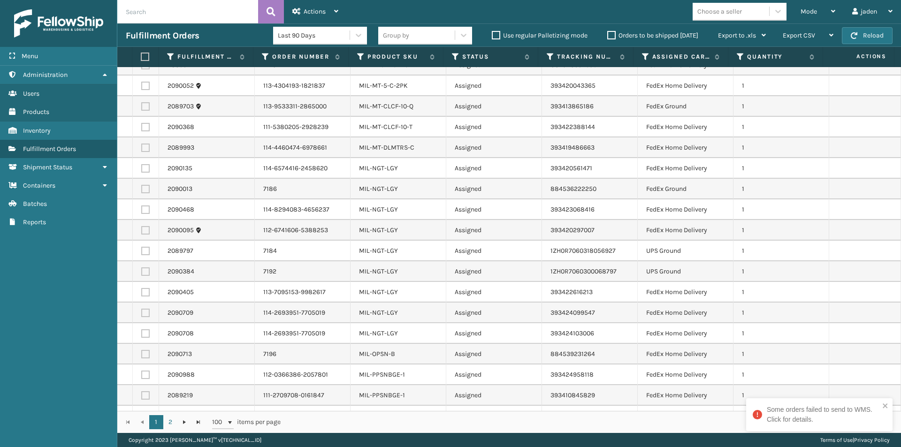
scroll to position [1642, 0]
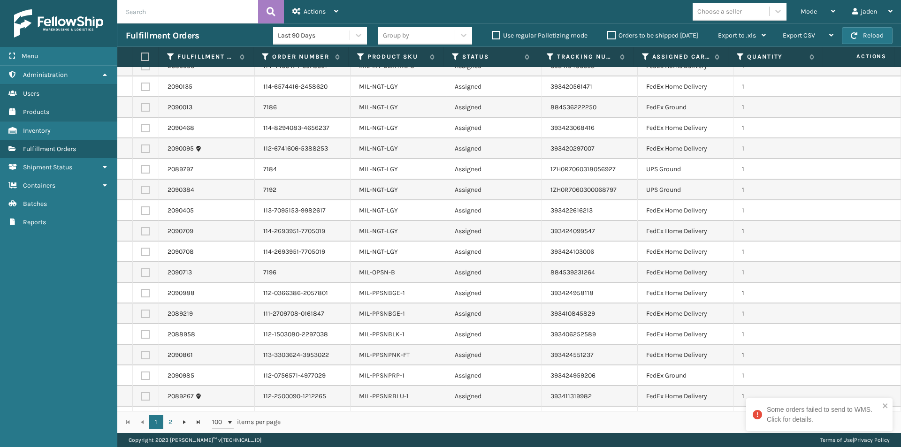
click at [145, 167] on label at bounding box center [145, 169] width 8 height 8
click at [142, 167] on input "checkbox" at bounding box center [141, 168] width 0 height 6
checkbox input "true"
click at [142, 192] on label at bounding box center [145, 190] width 8 height 8
click at [142, 192] on input "checkbox" at bounding box center [141, 189] width 0 height 6
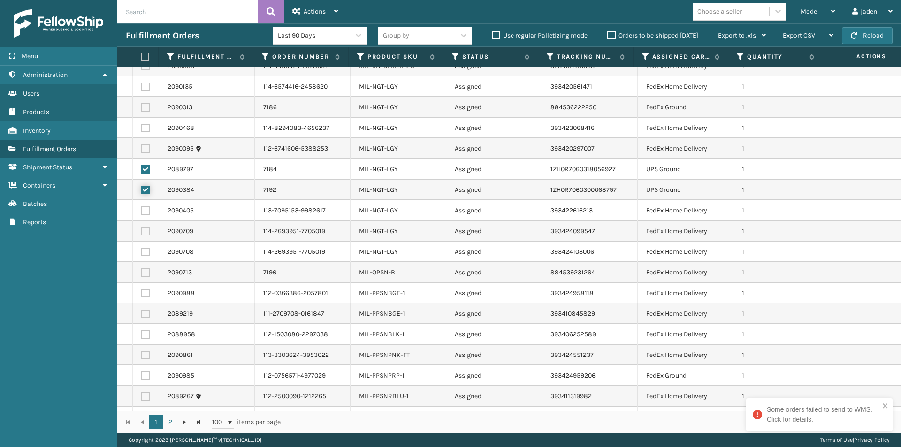
checkbox input "true"
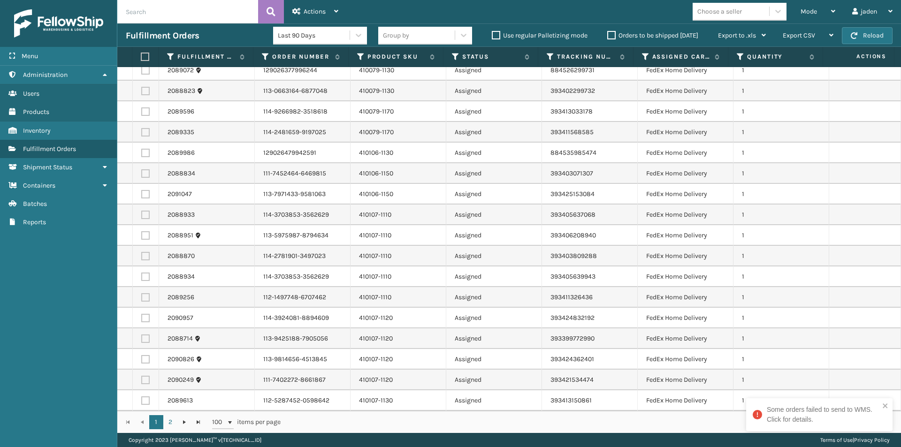
scroll to position [0, 0]
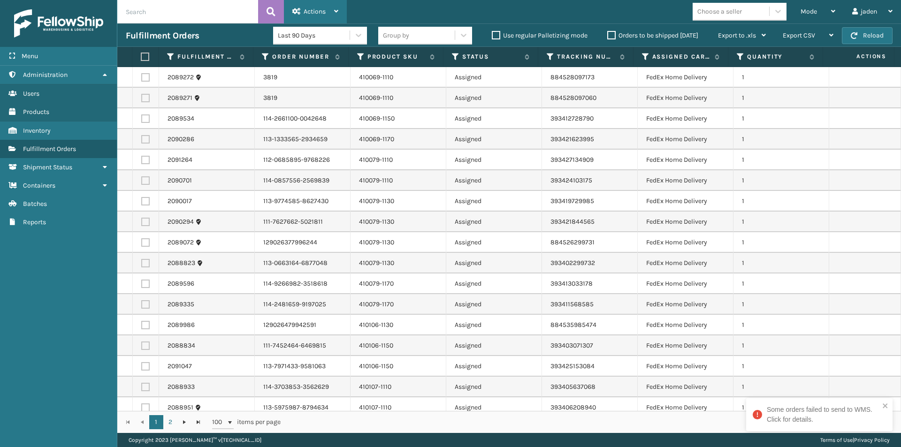
click at [323, 5] on div "Actions" at bounding box center [315, 11] width 46 height 23
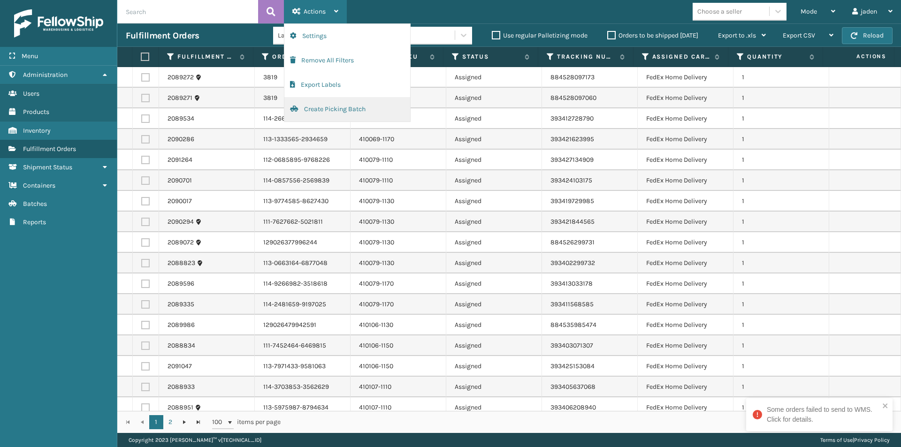
click at [328, 105] on button "Create Picking Batch" at bounding box center [347, 109] width 126 height 24
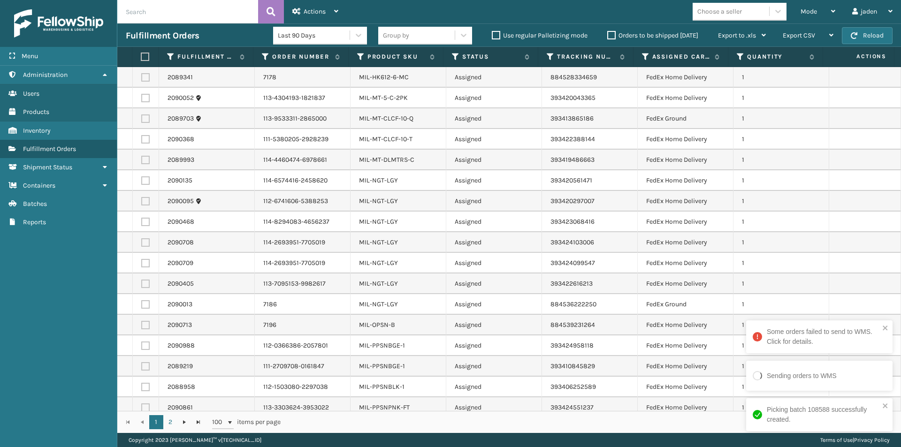
scroll to position [1720, 0]
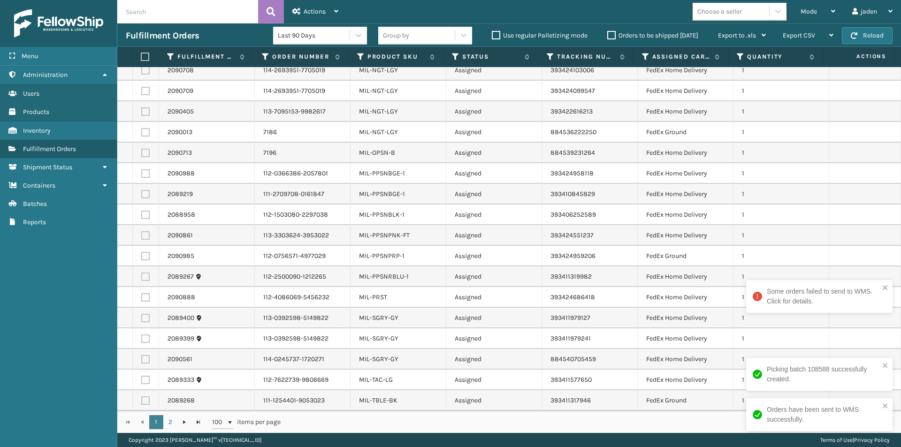
click at [161, 424] on link "1" at bounding box center [156, 422] width 14 height 14
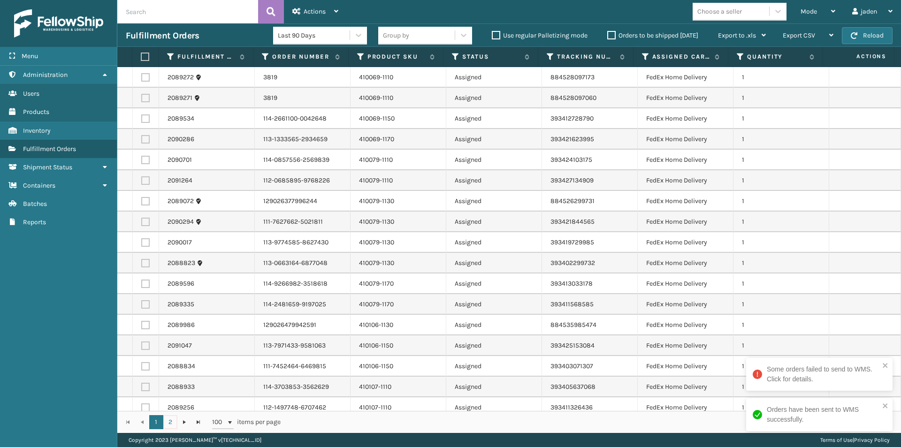
click at [167, 424] on link "2" at bounding box center [170, 422] width 14 height 14
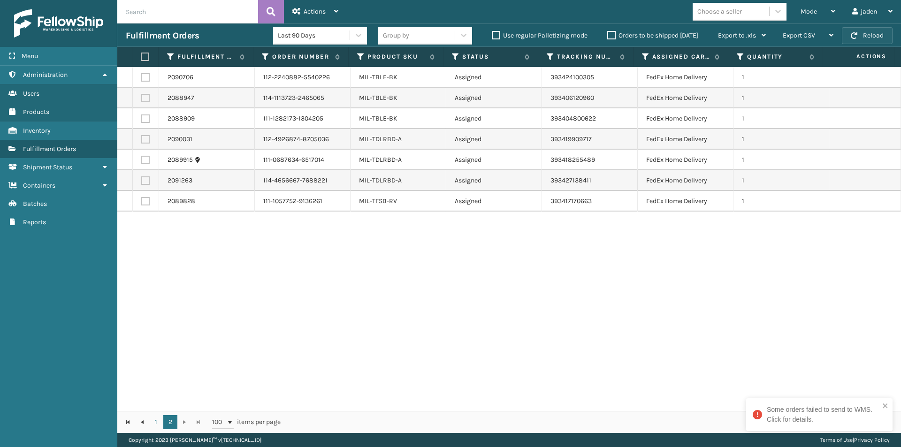
click at [851, 34] on span "button" at bounding box center [853, 35] width 7 height 7
